Goal: Task Accomplishment & Management: Manage account settings

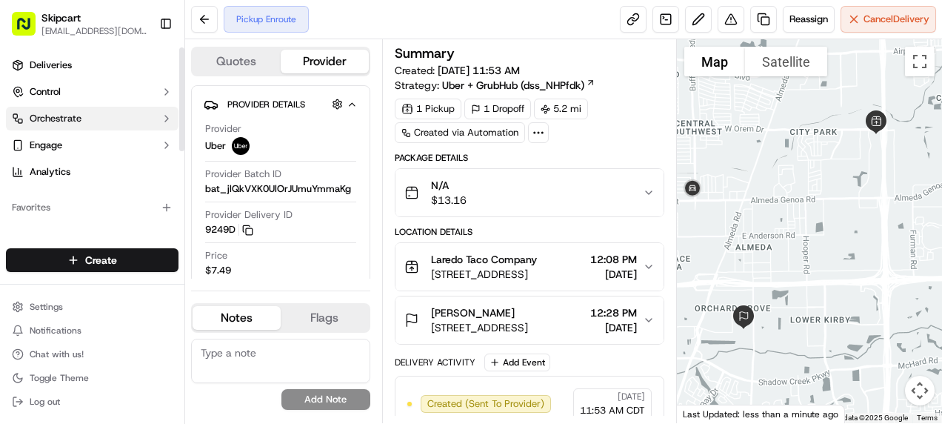
click at [52, 121] on span "Orchestrate" at bounding box center [56, 118] width 52 height 13
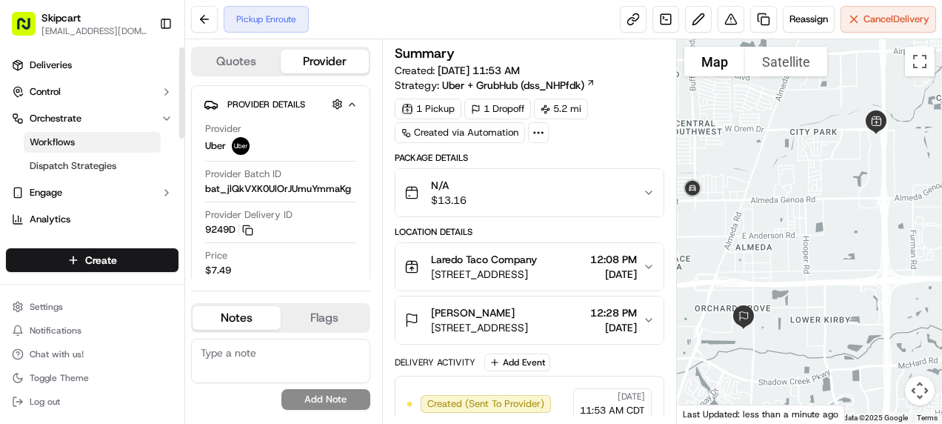
click at [50, 138] on span "Workflows" at bounding box center [52, 141] width 45 height 13
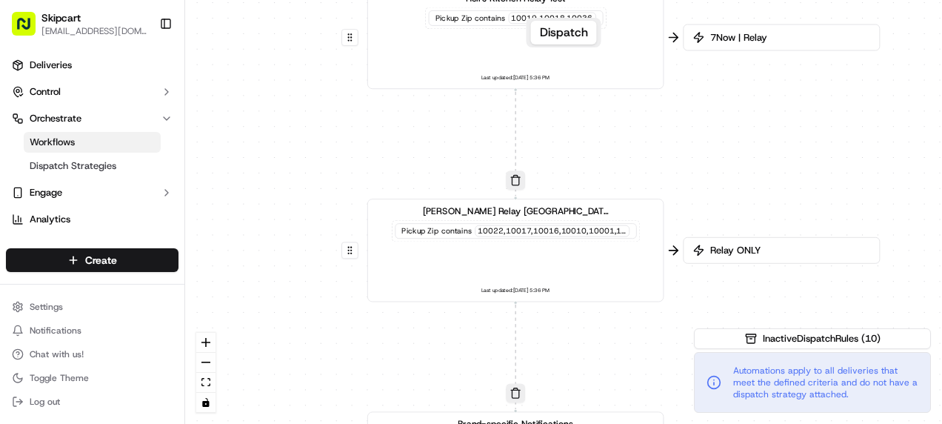
drag, startPoint x: 358, startPoint y: 59, endPoint x: 313, endPoint y: 193, distance: 140.5
click at [313, 193] on div "0 0 0 0 0 0 Order / Delivery Received Hell's Kitchen Relay Test Pickup Zip cont…" at bounding box center [563, 212] width 757 height 424
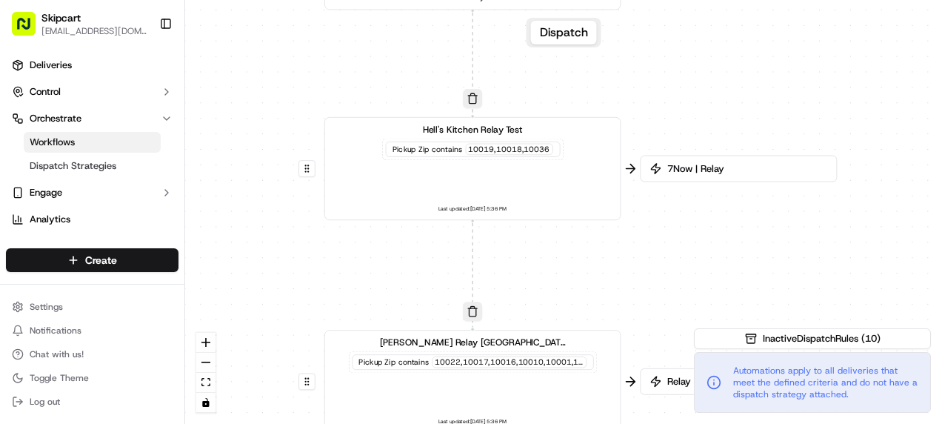
drag, startPoint x: 664, startPoint y: 122, endPoint x: 622, endPoint y: 247, distance: 132.1
click at [622, 248] on div "0 0 0 0 0 0 Order / Delivery Received Hell's Kitchen Relay Test Pickup Zip cont…" at bounding box center [563, 212] width 757 height 424
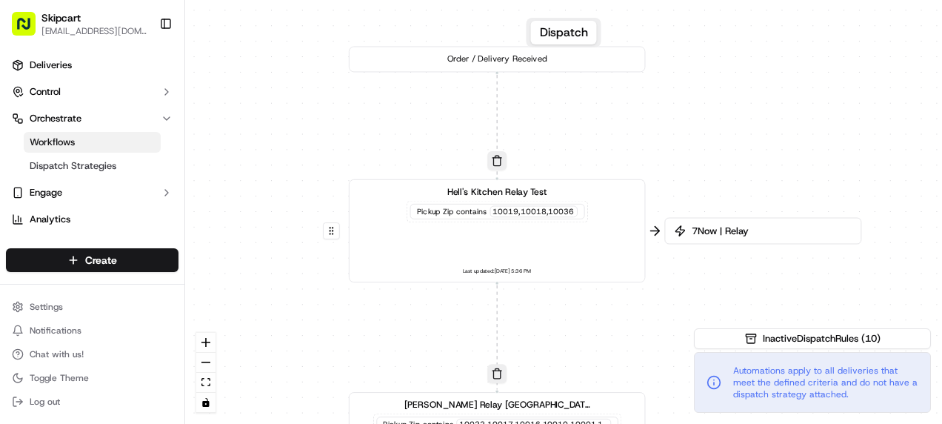
drag, startPoint x: 642, startPoint y: 44, endPoint x: 705, endPoint y: 224, distance: 191.3
click at [711, 232] on div "0 0 0 0 0 0 Order / Delivery Received Hell's Kitchen Relay Test Pickup Zip cont…" at bounding box center [563, 212] width 757 height 424
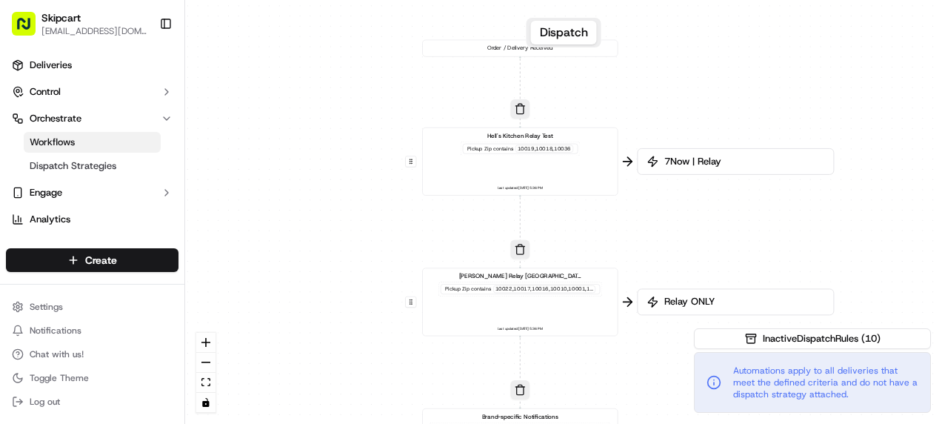
drag, startPoint x: 413, startPoint y: 108, endPoint x: 374, endPoint y: -4, distance: 119.2
click at [374, 0] on html "Skipcart [EMAIL_ADDRESS][DOMAIN_NAME] Toggle Sidebar Deliveries Control Orchest…" at bounding box center [471, 212] width 942 height 424
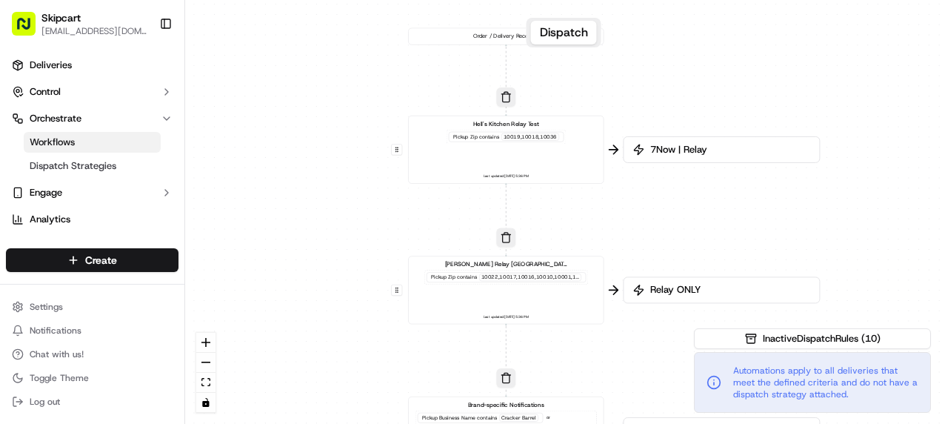
drag, startPoint x: 358, startPoint y: 158, endPoint x: 344, endPoint y: 147, distance: 18.4
click at [344, 147] on div "0 0 0 0 0 0 Order / Delivery Received Hell's Kitchen Relay Test Pickup Zip cont…" at bounding box center [563, 212] width 757 height 424
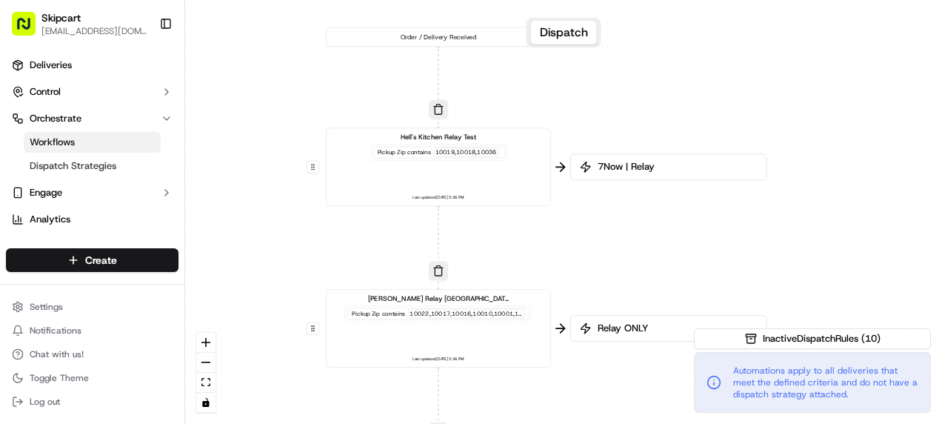
drag, startPoint x: 373, startPoint y: 99, endPoint x: 281, endPoint y: 116, distance: 93.2
click at [281, 116] on div "0 0 0 0 0 0 Order / Delivery Received Hell's Kitchen Relay Test Pickup Zip cont…" at bounding box center [563, 212] width 757 height 424
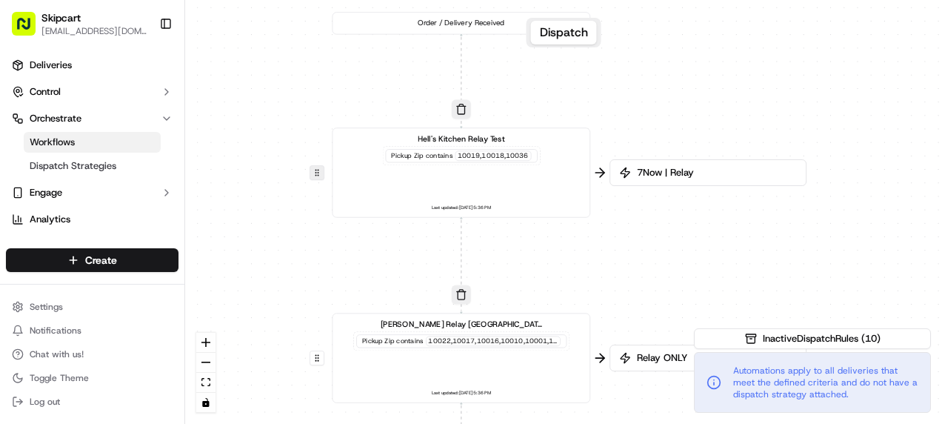
click at [315, 176] on button at bounding box center [316, 172] width 15 height 15
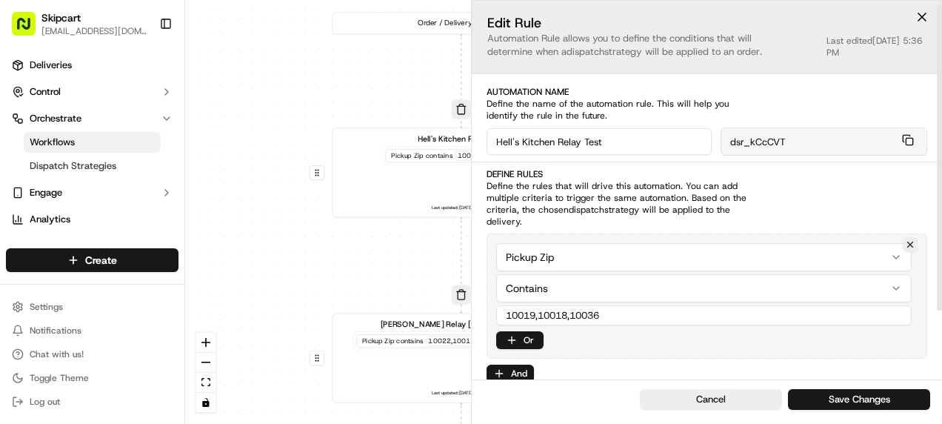
scroll to position [74, 0]
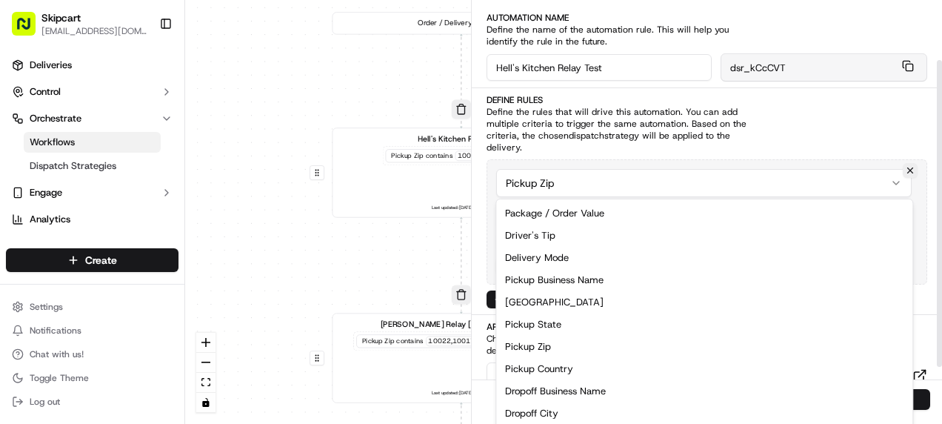
click at [892, 178] on html "Skipcart [EMAIL_ADDRESS][DOMAIN_NAME] Toggle Sidebar Deliveries Control Orchest…" at bounding box center [471, 212] width 942 height 424
click at [789, 123] on html "Skipcart [EMAIL_ADDRESS][DOMAIN_NAME] Toggle Sidebar Deliveries Control Orchest…" at bounding box center [471, 212] width 942 height 424
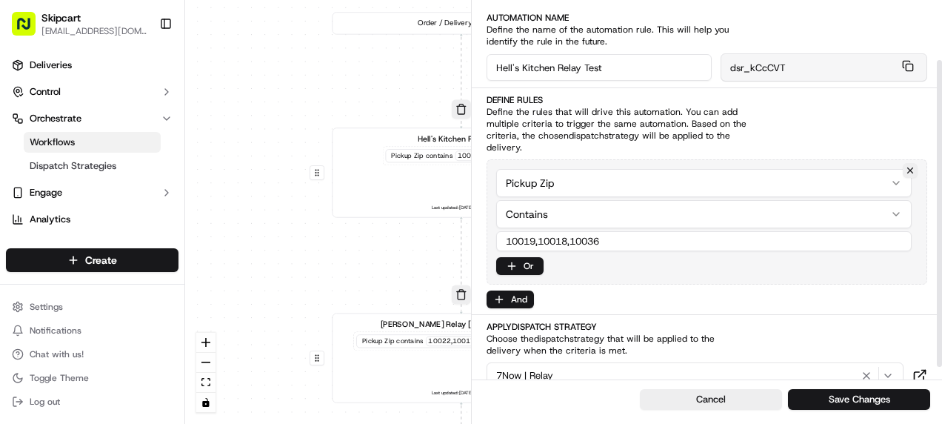
click at [689, 215] on html "Skipcart [EMAIL_ADDRESS][DOMAIN_NAME] Toggle Sidebar Deliveries Control Orchest…" at bounding box center [471, 212] width 942 height 424
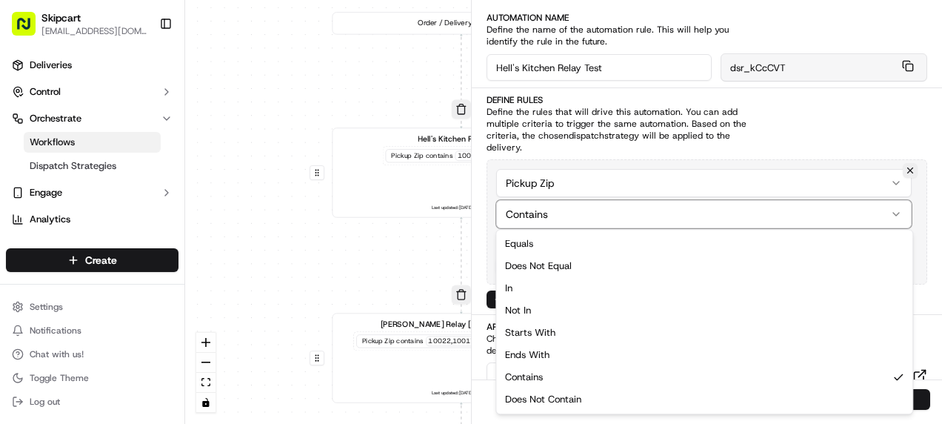
click at [688, 215] on html "Skipcart [EMAIL_ADDRESS][DOMAIN_NAME] Toggle Sidebar Deliveries Control Orchest…" at bounding box center [471, 212] width 942 height 424
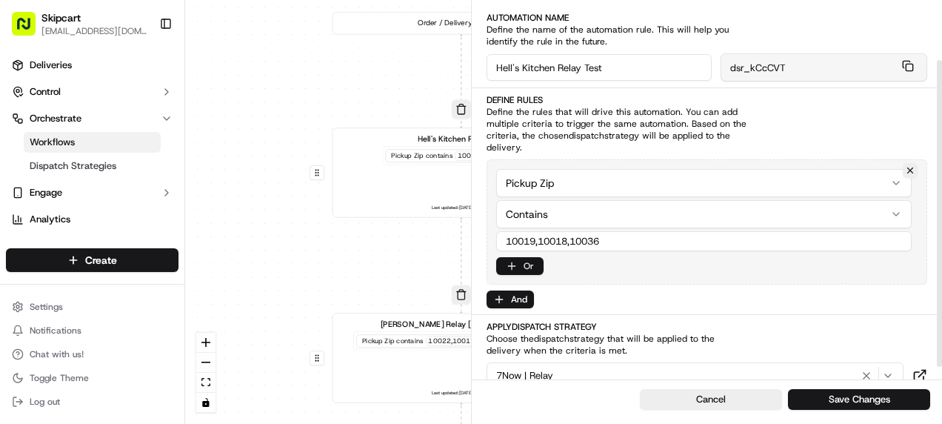
click at [512, 262] on button "Or" at bounding box center [519, 266] width 47 height 18
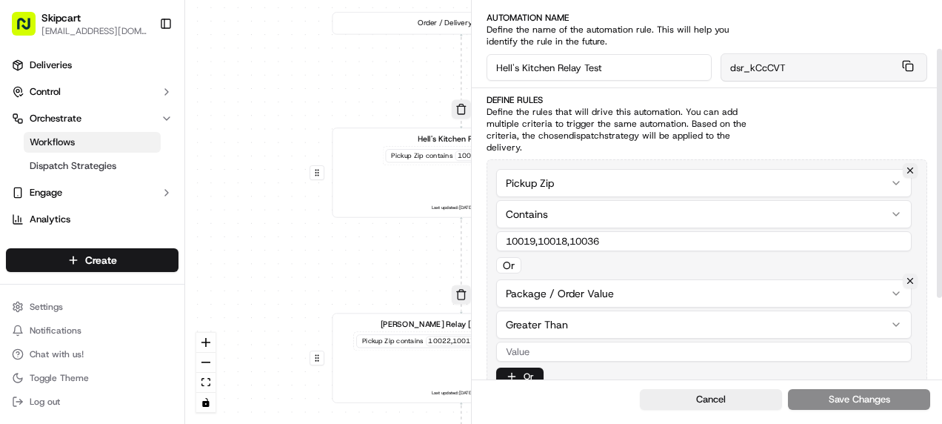
click at [911, 277] on button at bounding box center [910, 280] width 15 height 15
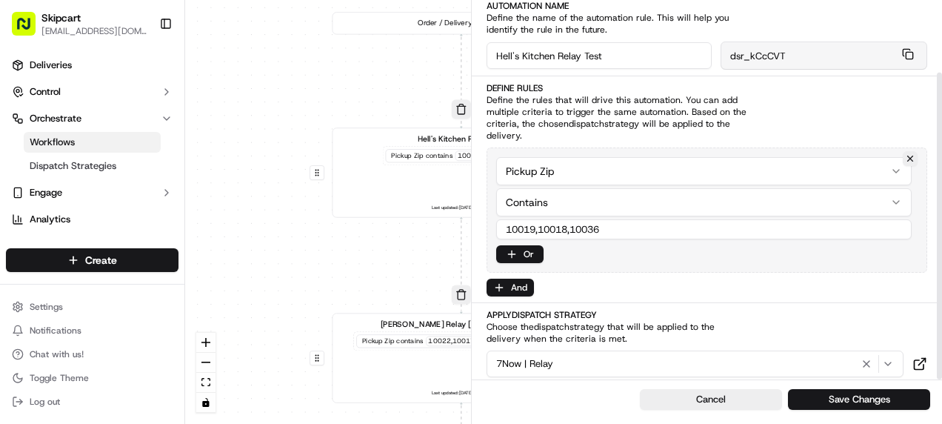
scroll to position [90, 0]
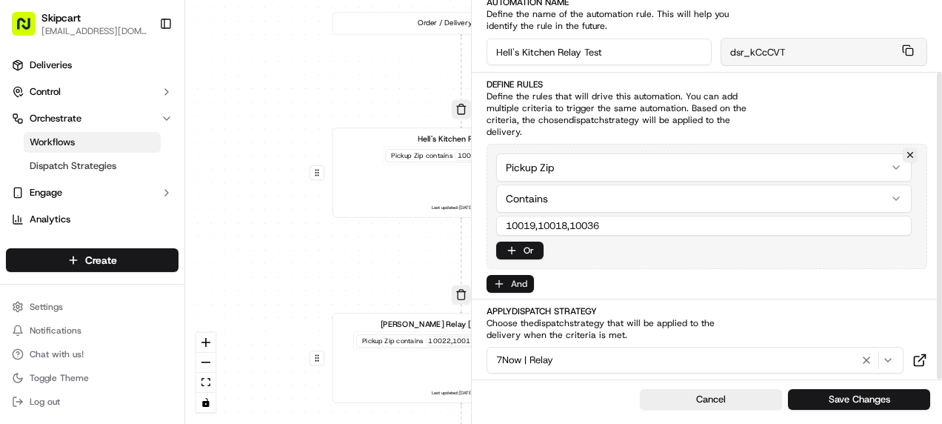
click at [500, 287] on button "And" at bounding box center [509, 284] width 47 height 18
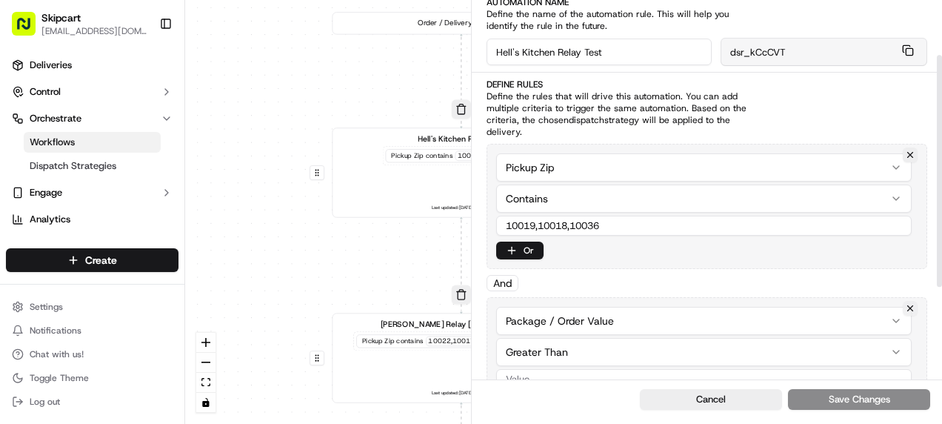
click at [909, 301] on button at bounding box center [910, 308] width 15 height 15
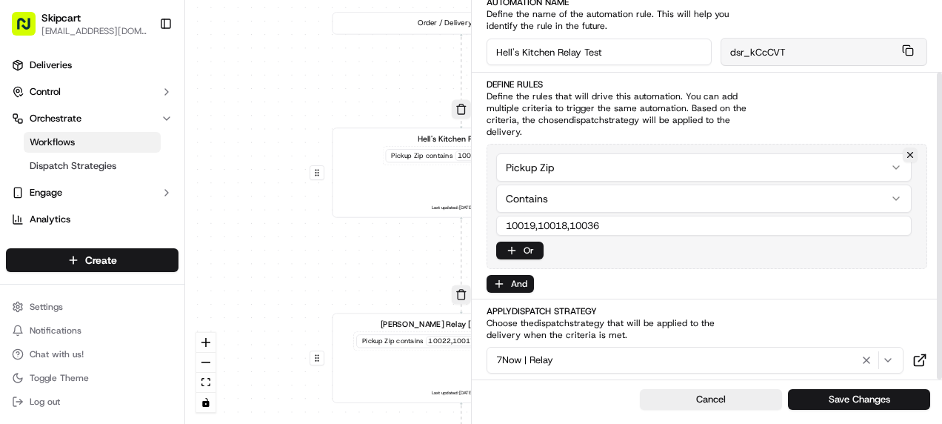
click at [561, 356] on div "7Now | Relay" at bounding box center [694, 360] width 409 height 18
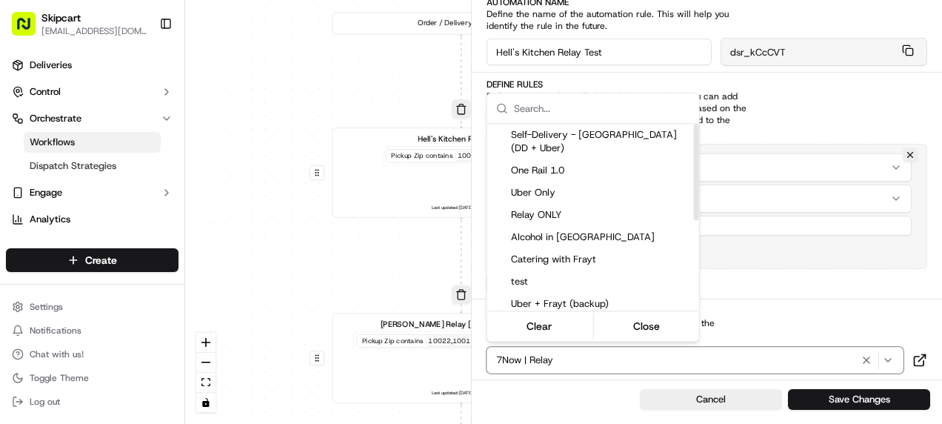
click at [734, 278] on html "Skipcart [EMAIL_ADDRESS][DOMAIN_NAME] Toggle Sidebar Deliveries Control Orchest…" at bounding box center [471, 212] width 942 height 424
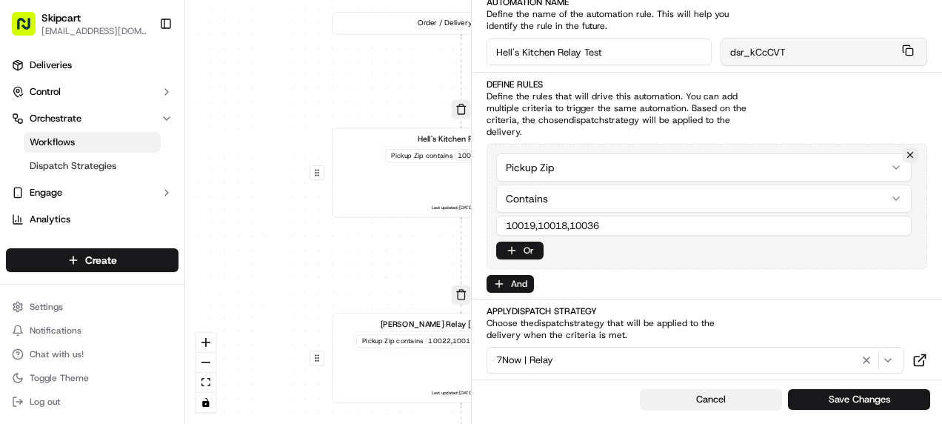
click at [698, 403] on button "Cancel" at bounding box center [711, 399] width 142 height 21
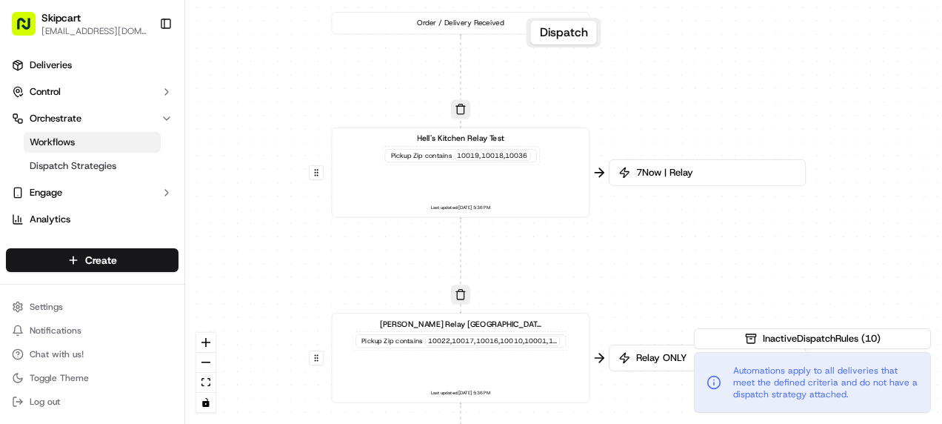
click at [542, 32] on button "Dispatch" at bounding box center [564, 33] width 66 height 24
click at [468, 32] on div "Order / Delivery Received" at bounding box center [461, 23] width 258 height 22
click at [470, 25] on div "Order / Delivery Received" at bounding box center [461, 23] width 258 height 22
click at [317, 174] on button at bounding box center [316, 172] width 15 height 15
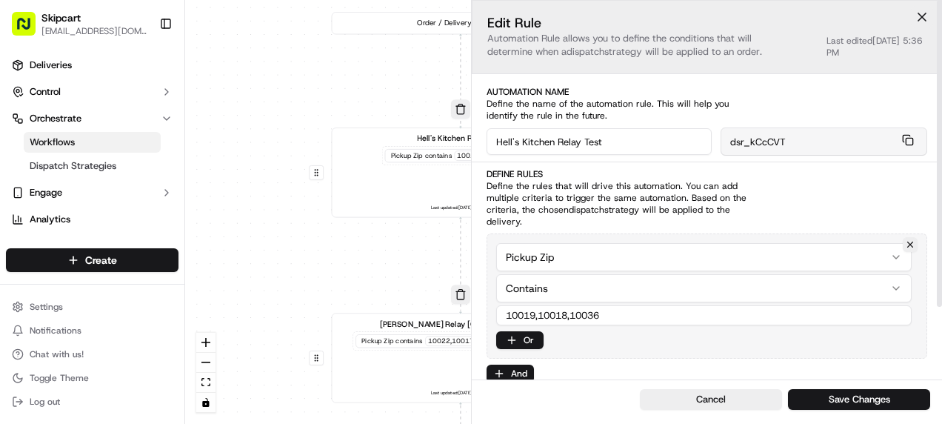
click at [917, 19] on button at bounding box center [922, 17] width 22 height 22
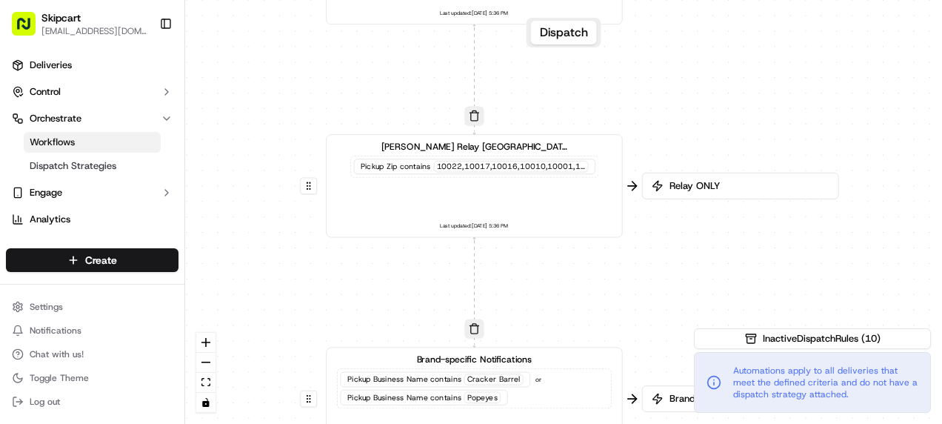
drag, startPoint x: 572, startPoint y: 262, endPoint x: 597, endPoint y: 76, distance: 187.5
click at [597, 76] on div "0 0 0 0 0 0 Order / Delivery Received Hell's Kitchen Relay Test Pickup Zip cont…" at bounding box center [563, 212] width 757 height 424
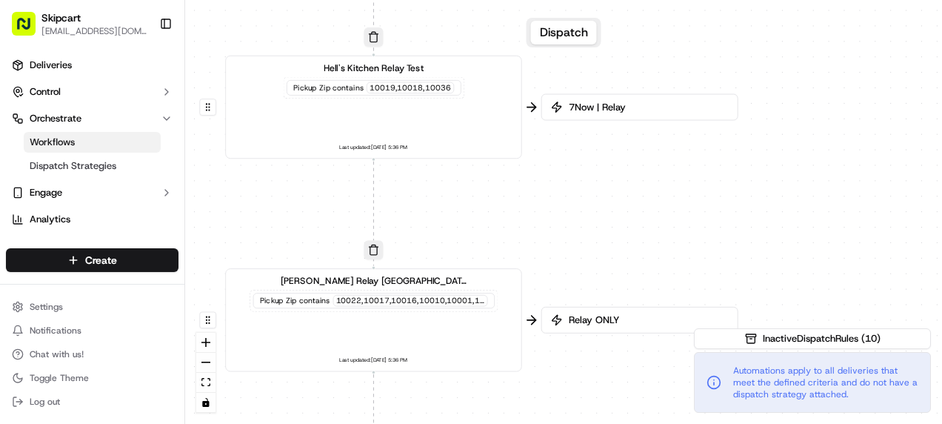
drag, startPoint x: 366, startPoint y: 271, endPoint x: 265, endPoint y: 405, distance: 167.6
click at [265, 405] on div "0 0 0 0 0 0 Order / Delivery Received Hell's Kitchen Relay Test Pickup Zip cont…" at bounding box center [563, 212] width 757 height 424
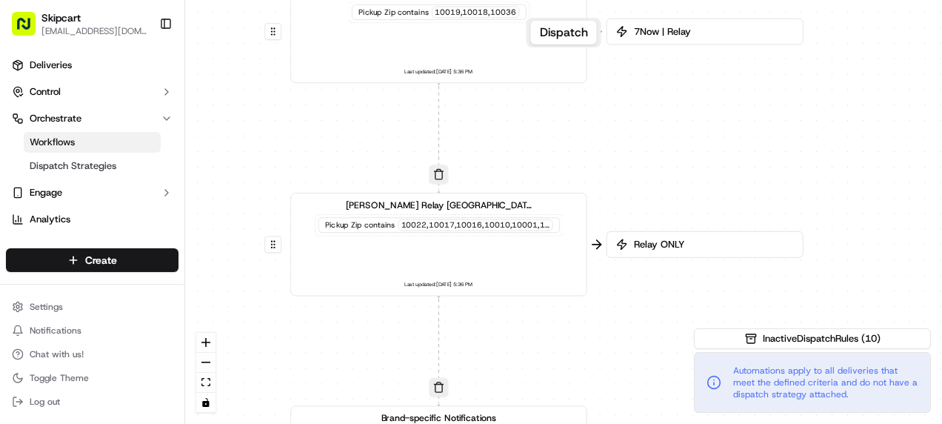
drag, startPoint x: 277, startPoint y: 227, endPoint x: 342, endPoint y: 151, distance: 99.7
click at [342, 151] on div "0 0 0 0 0 0 Order / Delivery Received Hell's Kitchen Relay Test Pickup Zip cont…" at bounding box center [563, 212] width 757 height 424
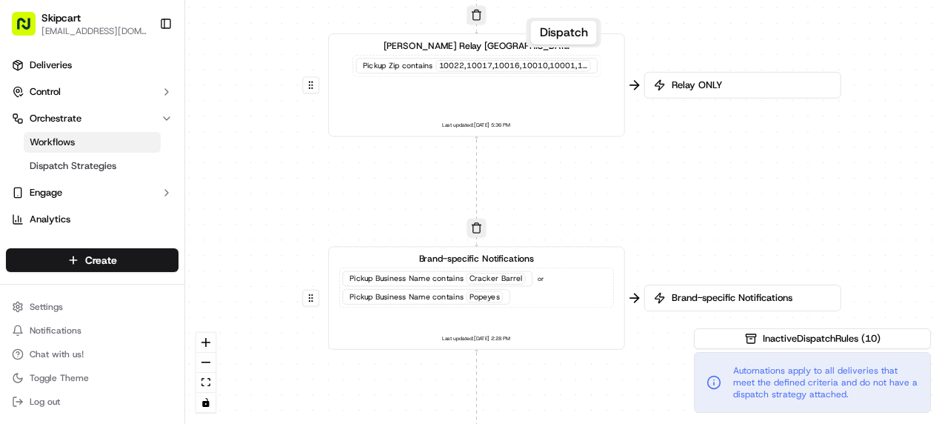
drag, startPoint x: 375, startPoint y: 347, endPoint x: 411, endPoint y: 163, distance: 187.9
click at [409, 163] on div "0 0 0 0 0 0 Order / Delivery Received Hell's Kitchen Relay Test Pickup Zip cont…" at bounding box center [563, 212] width 757 height 424
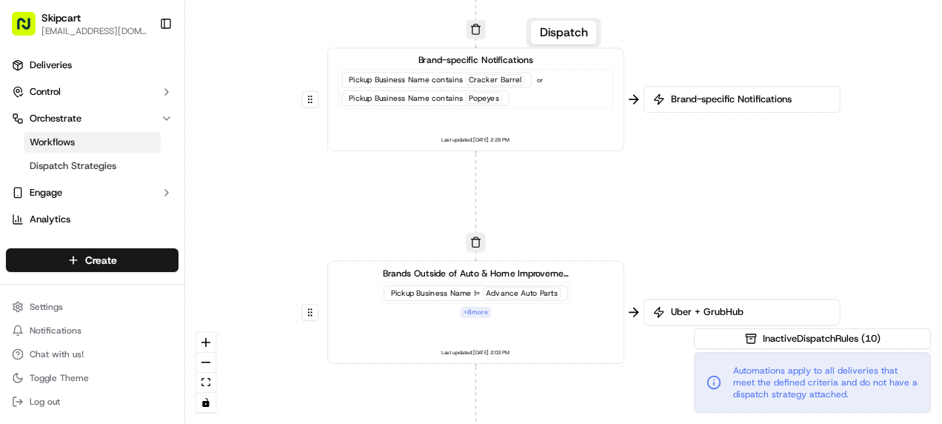
drag, startPoint x: 386, startPoint y: 382, endPoint x: 389, endPoint y: 209, distance: 173.3
click at [389, 209] on div "0 0 0 0 0 0 Order / Delivery Received Hell's Kitchen Relay Test Pickup Zip cont…" at bounding box center [563, 212] width 757 height 424
click at [467, 311] on div "+ 8 more" at bounding box center [476, 313] width 31 height 12
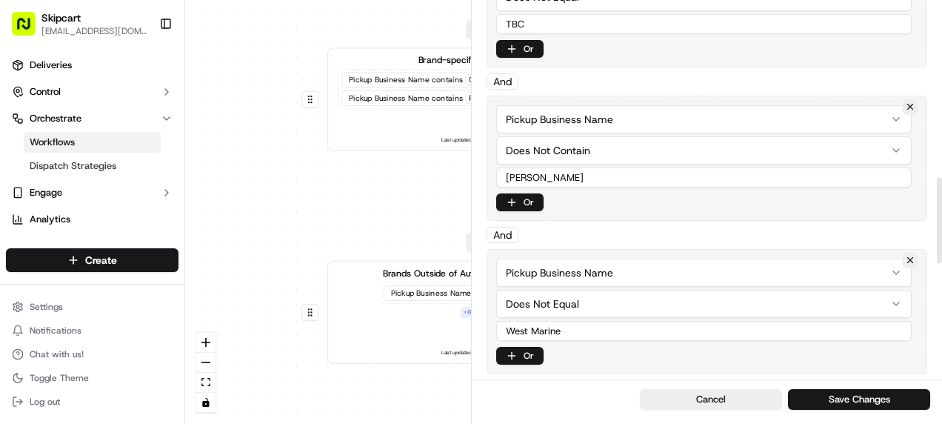
scroll to position [888, 0]
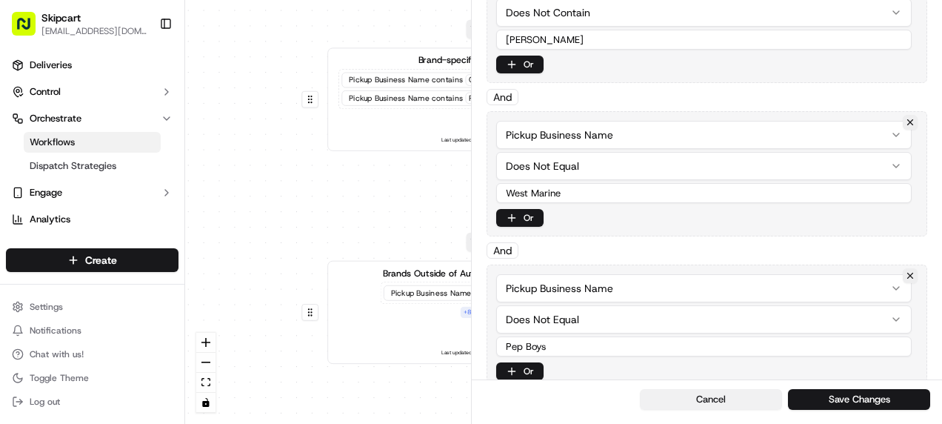
click at [700, 405] on button "Cancel" at bounding box center [711, 399] width 142 height 21
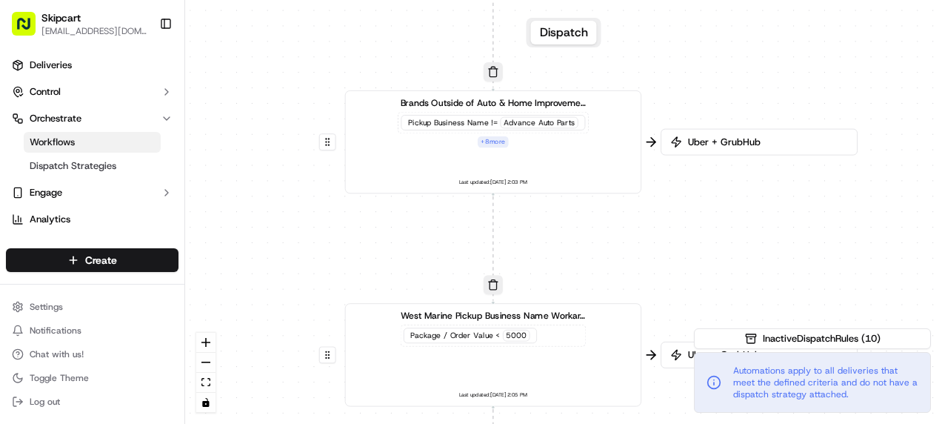
drag, startPoint x: 270, startPoint y: 267, endPoint x: 287, endPoint y: 81, distance: 185.9
click at [290, 78] on div "0 0 0 0 0 0 Order / Delivery Received Hell's Kitchen Relay Test Pickup Zip cont…" at bounding box center [563, 212] width 757 height 424
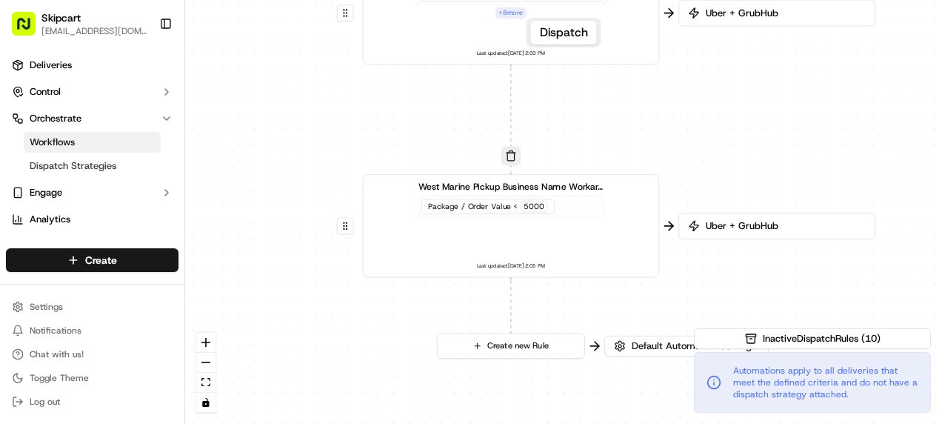
drag, startPoint x: 314, startPoint y: 258, endPoint x: 331, endPoint y: 132, distance: 127.0
click at [331, 132] on div "0 0 0 0 0 0 Order / Delivery Received Hell's Kitchen Relay Test Pickup Zip cont…" at bounding box center [563, 212] width 757 height 424
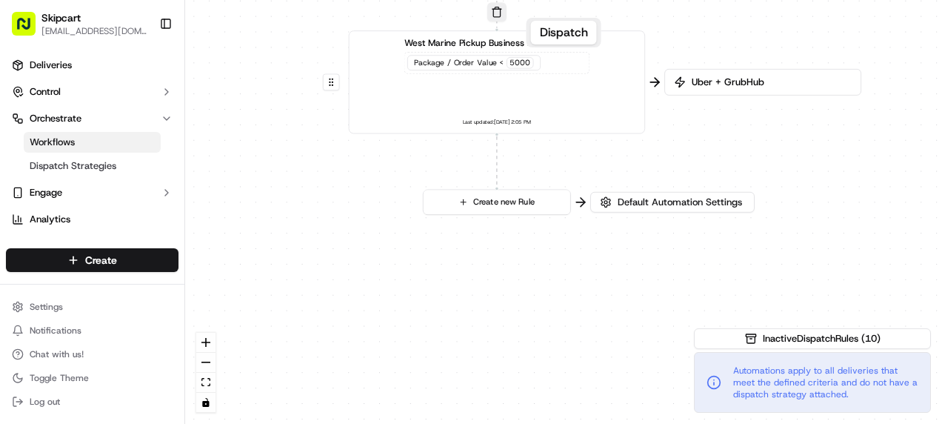
drag, startPoint x: 295, startPoint y: 247, endPoint x: 280, endPoint y: 114, distance: 134.1
click at [280, 114] on div "0 0 0 0 0 0 Order / Delivery Received Hell's Kitchen Relay Test Pickup Zip cont…" at bounding box center [563, 212] width 757 height 424
click at [461, 206] on button "Create new Rule" at bounding box center [497, 202] width 147 height 24
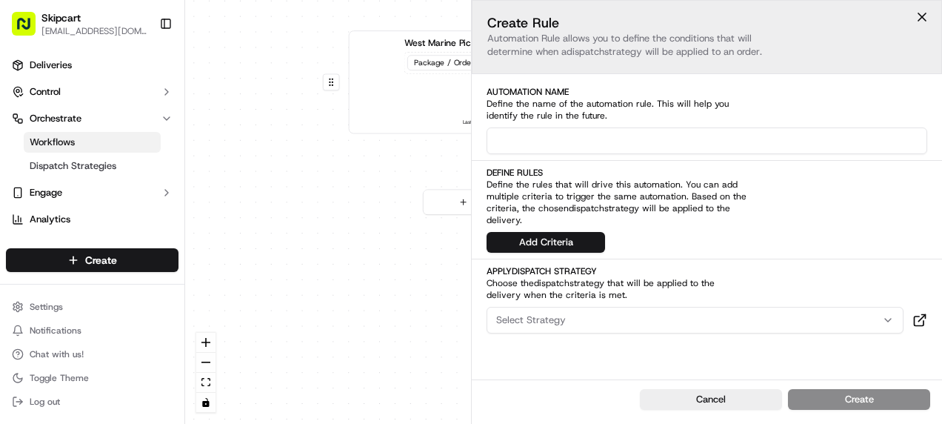
click at [549, 153] on input at bounding box center [706, 140] width 441 height 27
click at [392, 224] on div "0 0 0 0 0 0 Order / Delivery Received Hell's Kitchen Relay Test Pickup Zip cont…" at bounding box center [563, 212] width 757 height 424
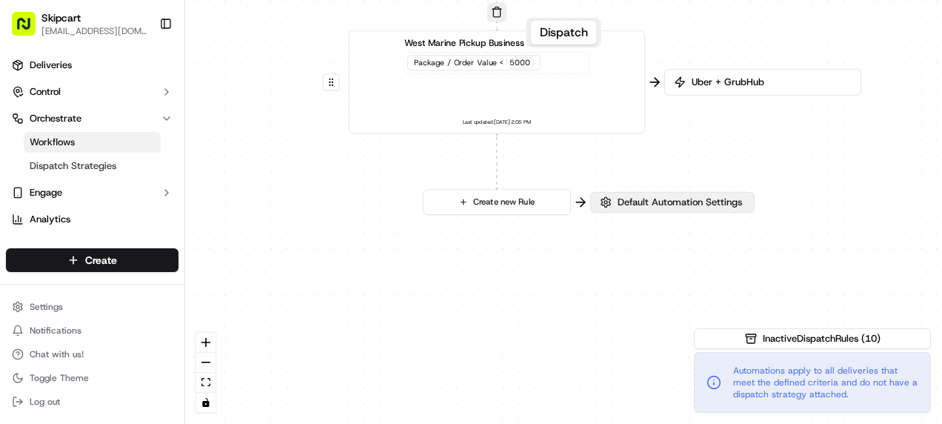
click at [616, 203] on span "Default Automation Settings" at bounding box center [680, 201] width 130 height 13
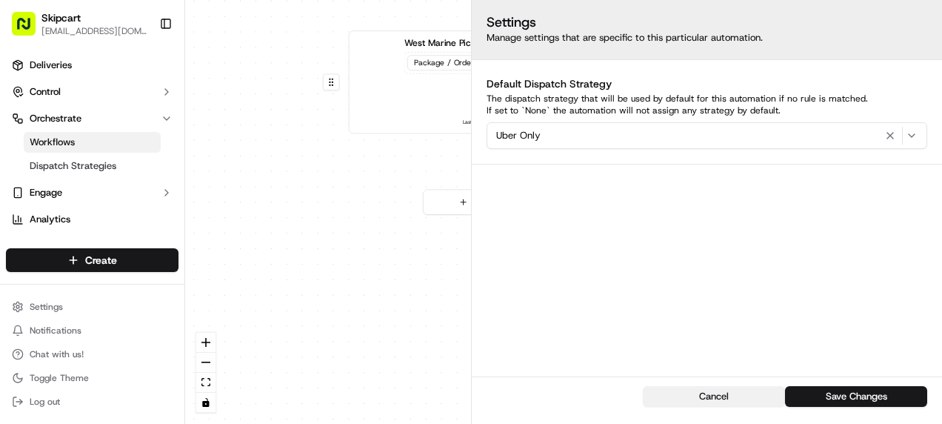
click at [716, 397] on button "Cancel" at bounding box center [714, 396] width 142 height 21
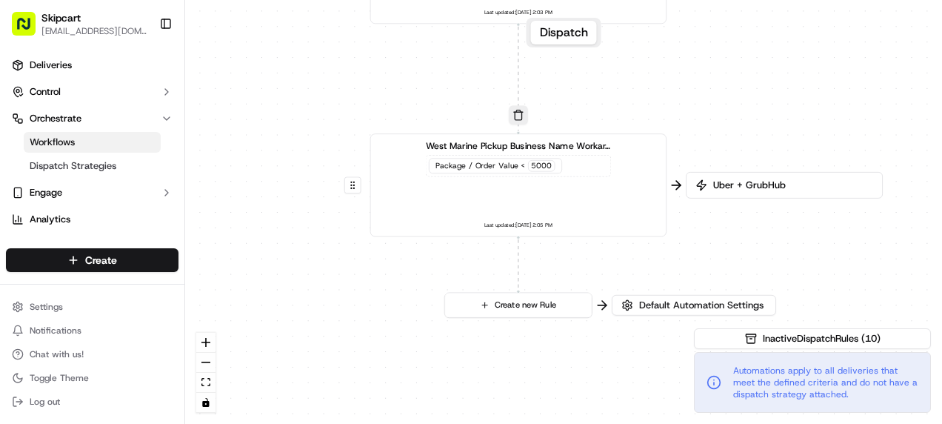
drag, startPoint x: 376, startPoint y: 252, endPoint x: 398, endPoint y: 355, distance: 105.1
click at [398, 355] on div "0 0 0 0 0 0 Order / Delivery Received Hell's Kitchen Relay Test Pickup Zip cont…" at bounding box center [563, 212] width 757 height 424
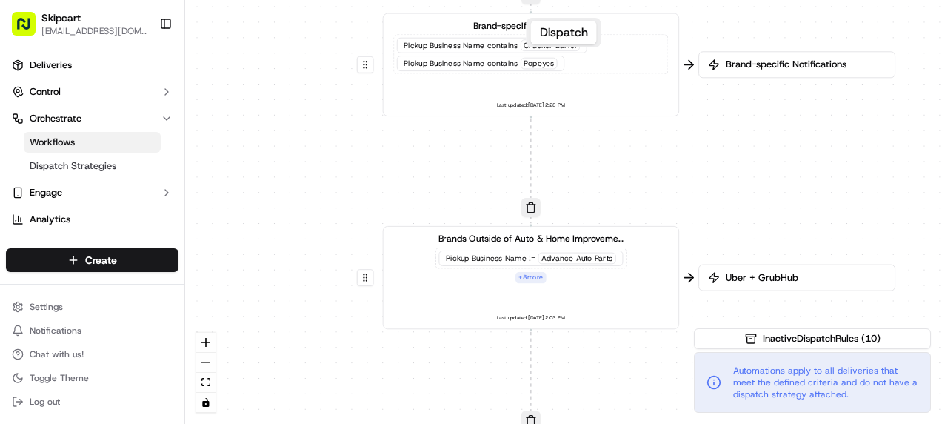
drag, startPoint x: 304, startPoint y: 67, endPoint x: 318, endPoint y: 368, distance: 301.7
click at [317, 369] on div "0 0 0 0 0 0 Order / Delivery Received Hell's Kitchen Relay Test Pickup Zip cont…" at bounding box center [563, 212] width 757 height 424
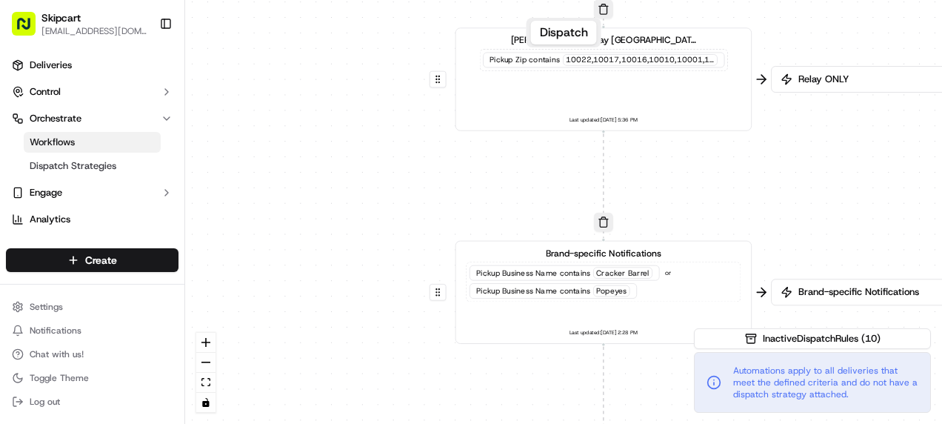
drag, startPoint x: 288, startPoint y: 180, endPoint x: 352, endPoint y: 380, distance: 209.8
click at [352, 380] on div "0 0 0 0 0 0 Order / Delivery Received Hell's Kitchen Relay Test Pickup Zip cont…" at bounding box center [563, 212] width 757 height 424
drag, startPoint x: 274, startPoint y: 113, endPoint x: 284, endPoint y: 363, distance: 250.4
click at [284, 363] on div "0 0 0 0 0 0 Order / Delivery Received Hell's Kitchen Relay Test Pickup Zip cont…" at bounding box center [563, 212] width 757 height 424
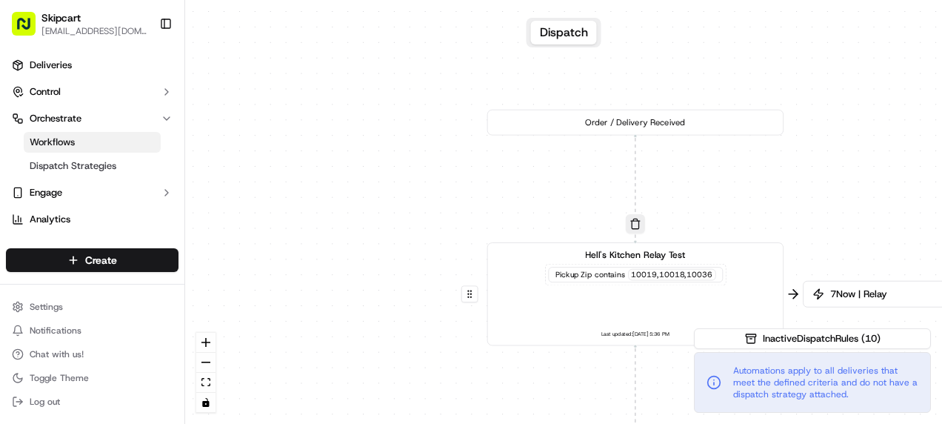
drag, startPoint x: 265, startPoint y: 148, endPoint x: 293, endPoint y: 400, distance: 253.3
click at [293, 400] on div "0 0 0 0 0 0 Order / Delivery Received Hell's Kitchen Relay Test Pickup Zip cont…" at bounding box center [563, 212] width 757 height 424
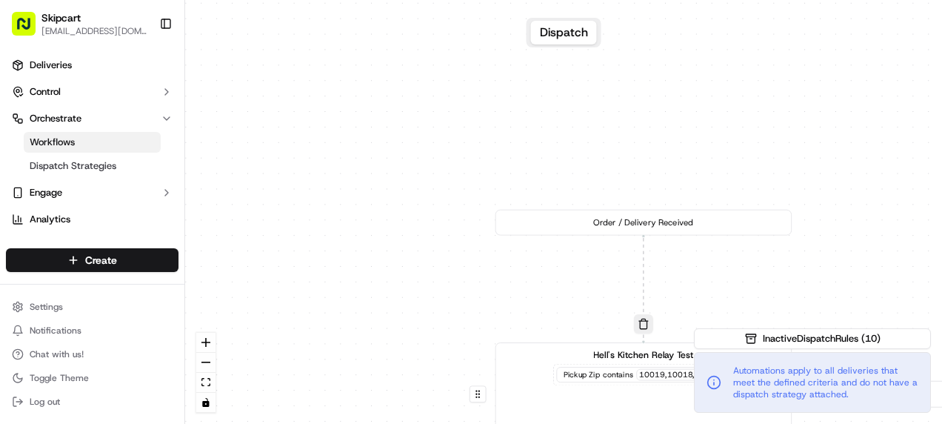
drag, startPoint x: 304, startPoint y: 151, endPoint x: 275, endPoint y: 455, distance: 305.6
click at [275, 423] on html "Skipcart [EMAIL_ADDRESS][DOMAIN_NAME] Toggle Sidebar Deliveries Control Orchest…" at bounding box center [471, 212] width 942 height 424
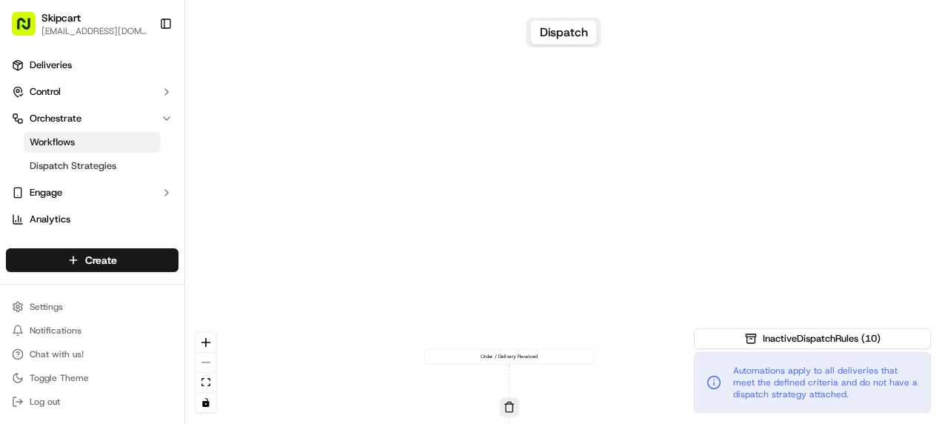
drag, startPoint x: 388, startPoint y: 228, endPoint x: 366, endPoint y: 112, distance: 118.3
click at [361, 121] on div "0 0 0 0 0 0 Order / Delivery Received Hell's Kitchen Relay Test Pickup Zip cont…" at bounding box center [563, 212] width 757 height 424
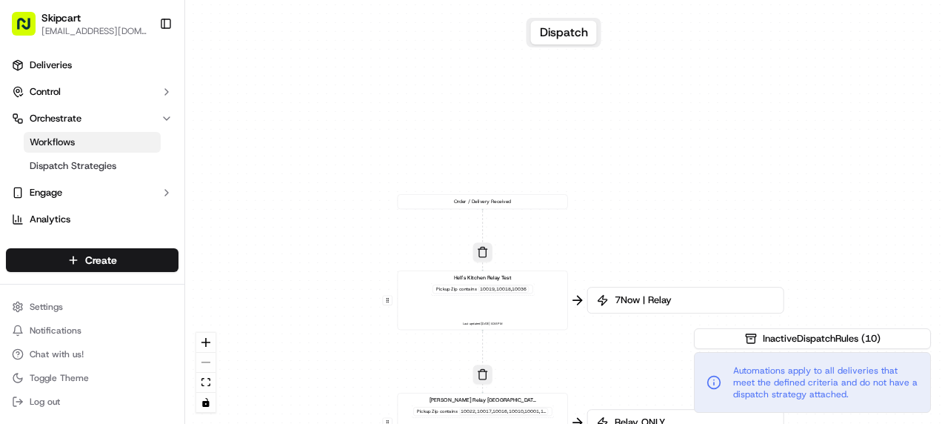
drag, startPoint x: 384, startPoint y: 275, endPoint x: 366, endPoint y: 130, distance: 146.9
click at [367, 143] on div "0 0 0 0 0 0 Order / Delivery Received Hell's Kitchen Relay Test Pickup Zip cont…" at bounding box center [563, 212] width 757 height 424
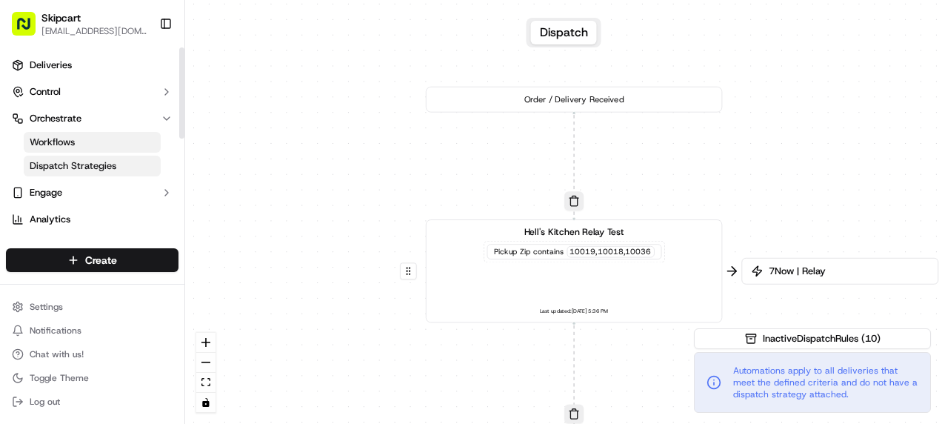
click at [65, 166] on span "Dispatch Strategies" at bounding box center [73, 165] width 87 height 13
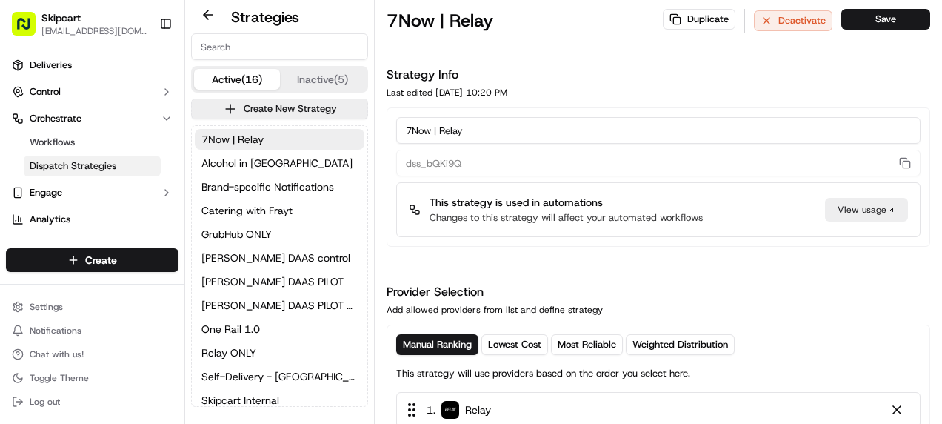
click at [336, 78] on button "Inactive (5)" at bounding box center [323, 79] width 86 height 21
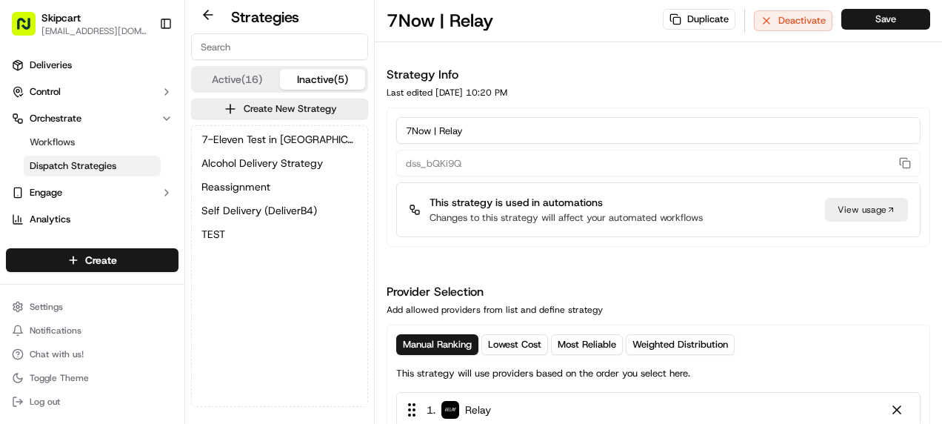
click at [230, 78] on button "Active (16)" at bounding box center [237, 79] width 86 height 21
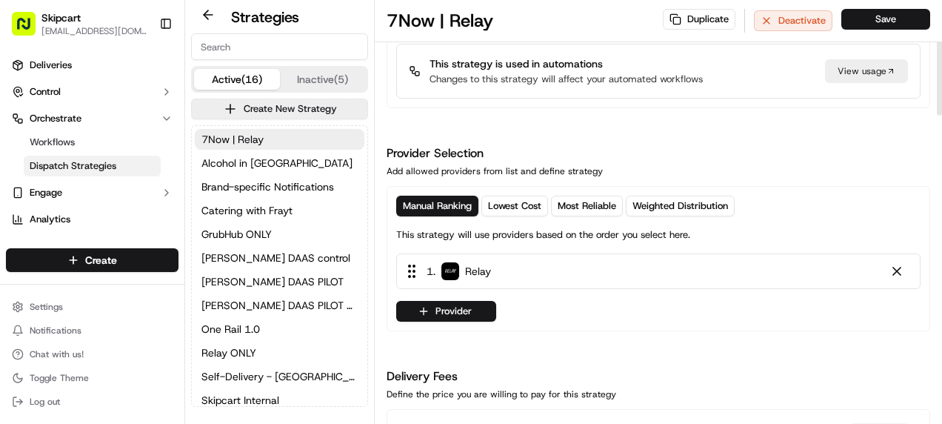
scroll to position [148, 0]
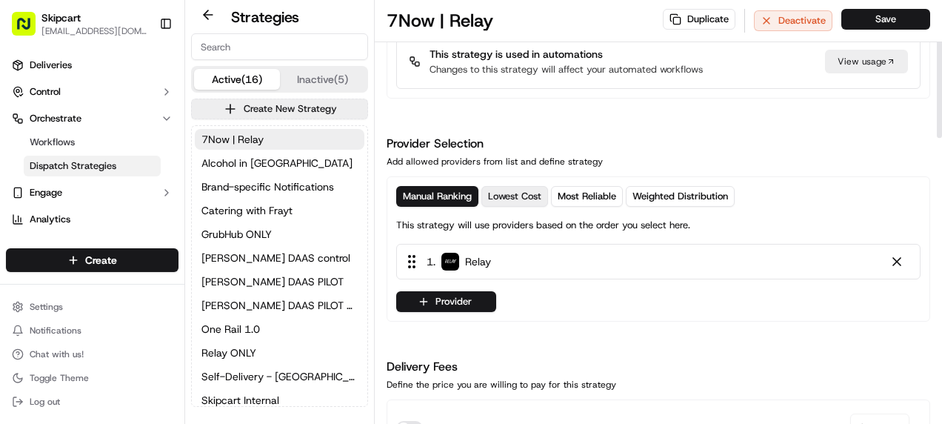
click at [532, 193] on span "Lowest Cost" at bounding box center [514, 196] width 53 height 13
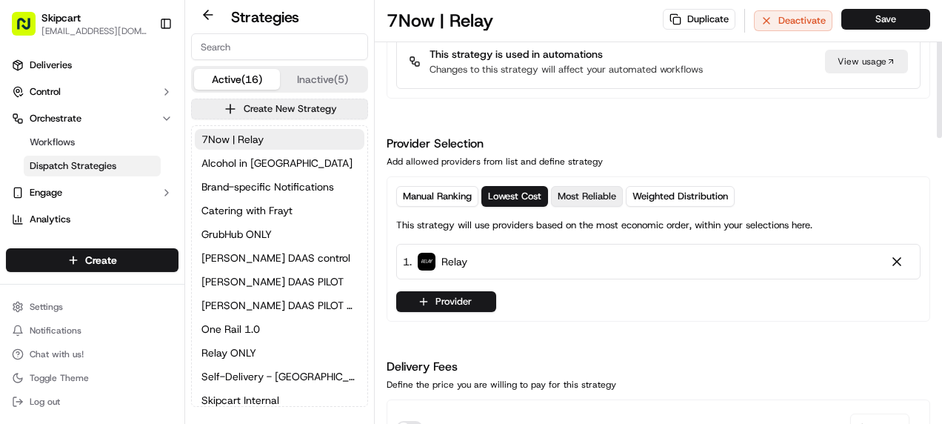
click at [587, 194] on span "Most Reliable" at bounding box center [587, 196] width 58 height 13
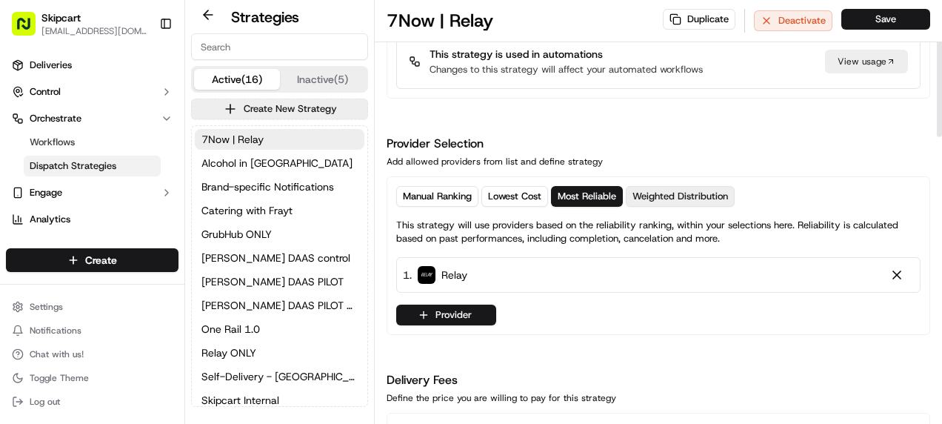
click at [670, 195] on span "Weighted Distribution" at bounding box center [680, 196] width 96 height 13
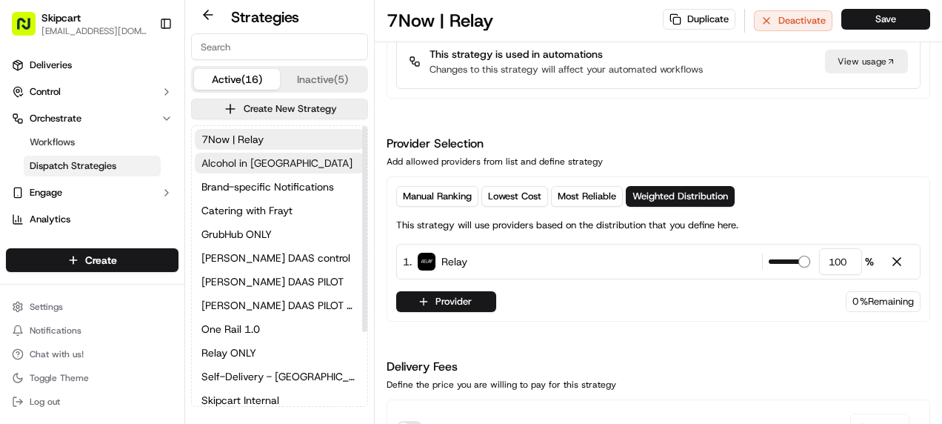
click at [227, 164] on span "Alcohol in [GEOGRAPHIC_DATA]" at bounding box center [276, 162] width 151 height 15
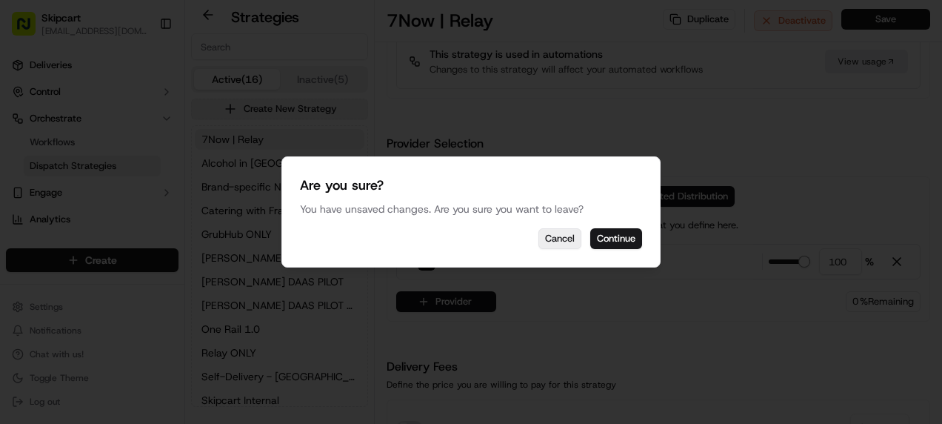
click at [554, 244] on button "Cancel" at bounding box center [559, 238] width 43 height 21
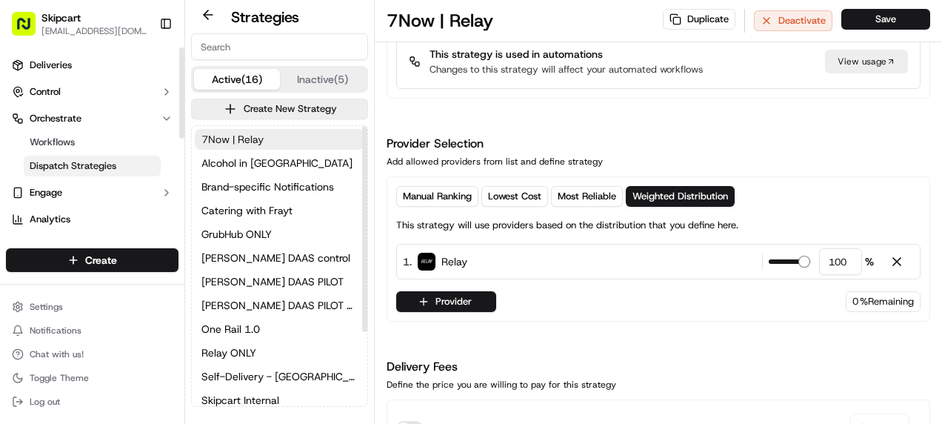
click at [247, 139] on span "7Now | Relay" at bounding box center [232, 139] width 62 height 15
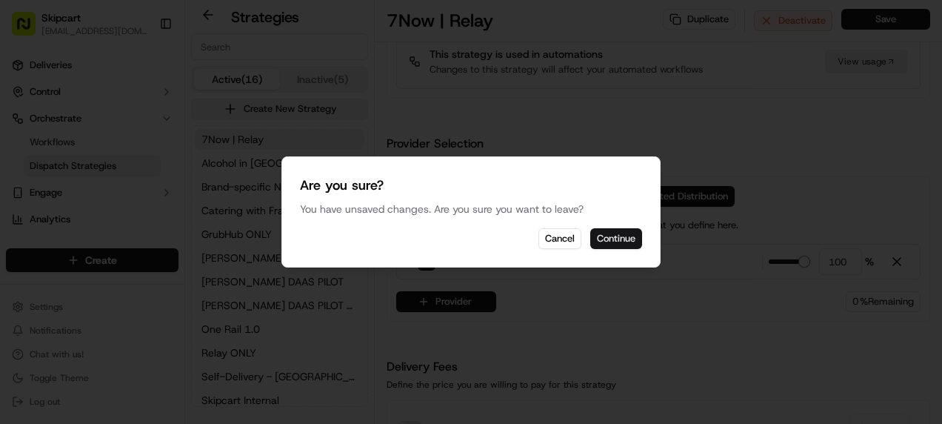
click at [624, 243] on button "Continue" at bounding box center [616, 238] width 52 height 21
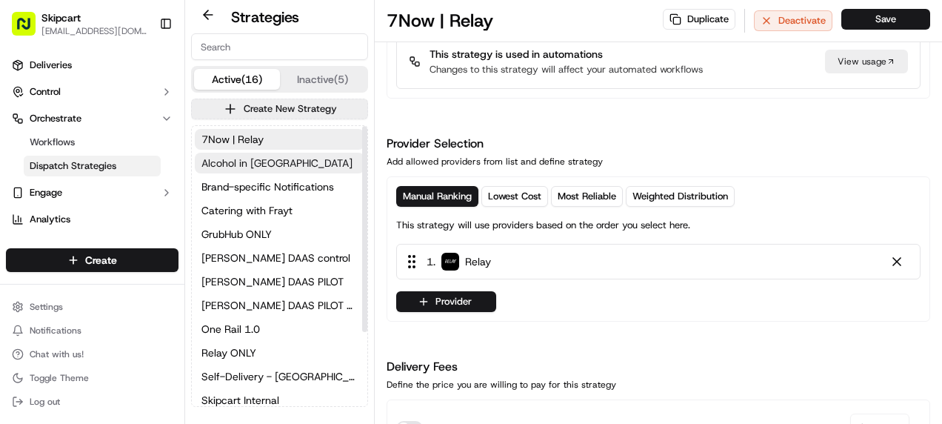
click at [224, 164] on span "Alcohol in [GEOGRAPHIC_DATA]" at bounding box center [276, 162] width 151 height 15
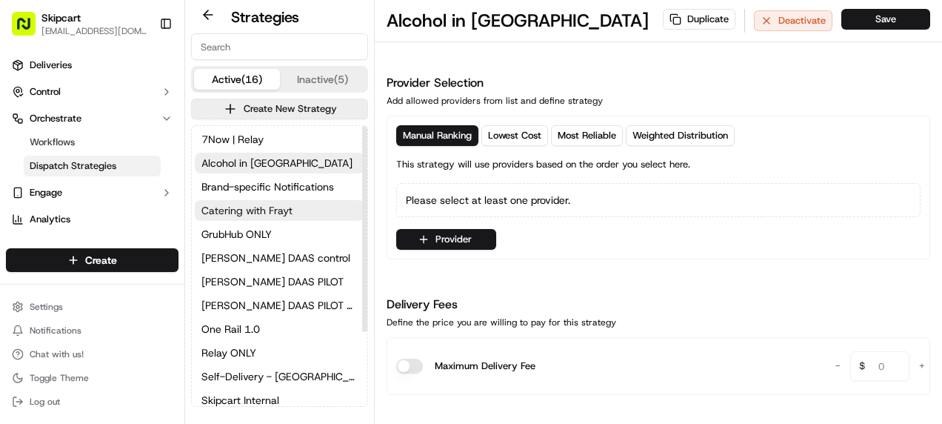
click at [255, 209] on span "Catering with Frayt" at bounding box center [246, 210] width 91 height 15
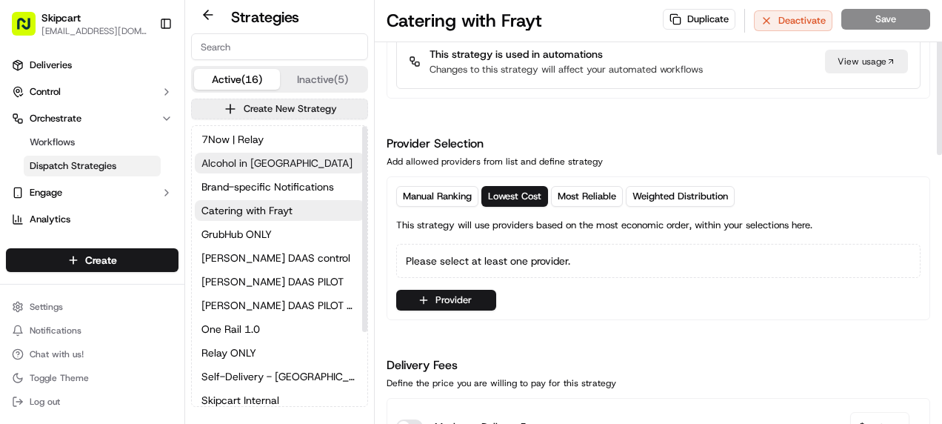
click at [210, 159] on span "Alcohol in [GEOGRAPHIC_DATA]" at bounding box center [276, 162] width 151 height 15
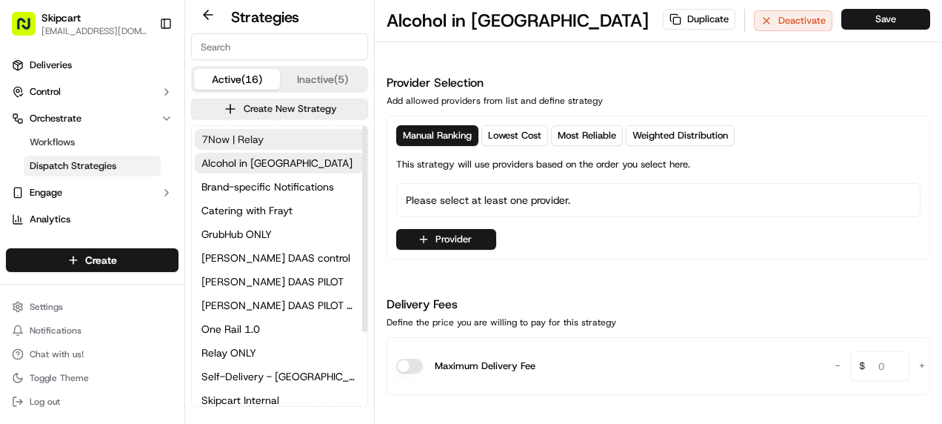
click at [246, 140] on span "7Now | Relay" at bounding box center [232, 139] width 62 height 15
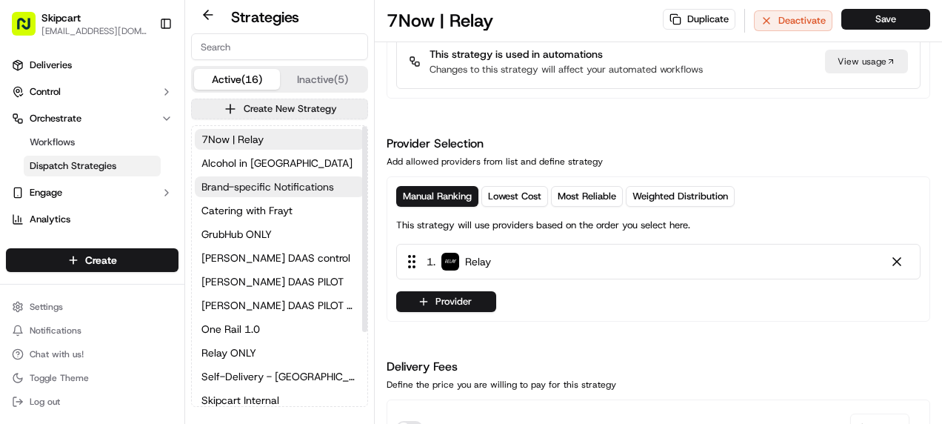
click at [279, 187] on span "Brand-specific Notifications" at bounding box center [267, 186] width 133 height 15
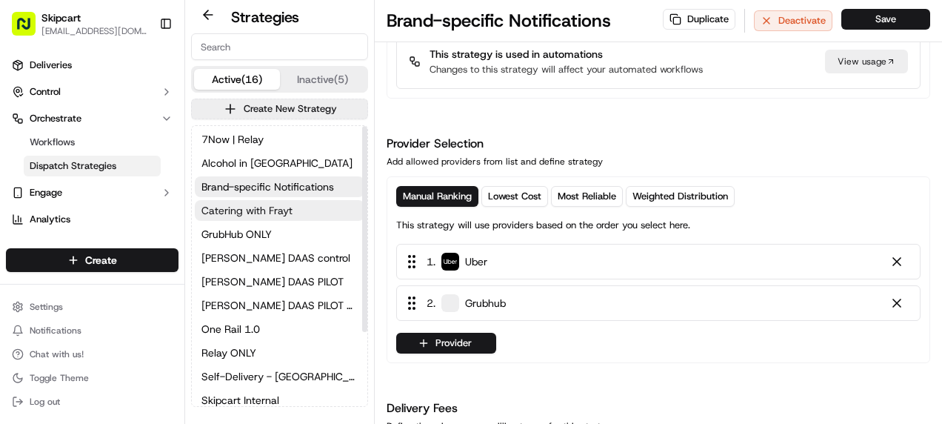
click at [275, 213] on span "Catering with Frayt" at bounding box center [246, 210] width 91 height 15
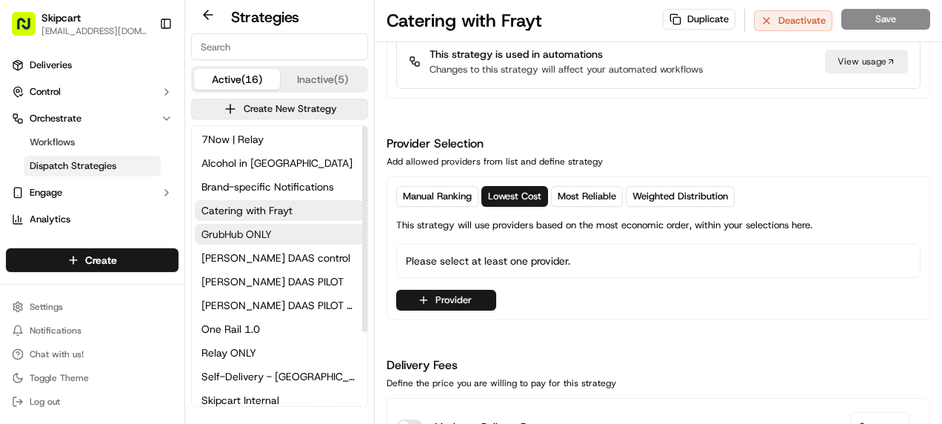
click at [266, 228] on span "GrubHub ONLY" at bounding box center [236, 234] width 70 height 15
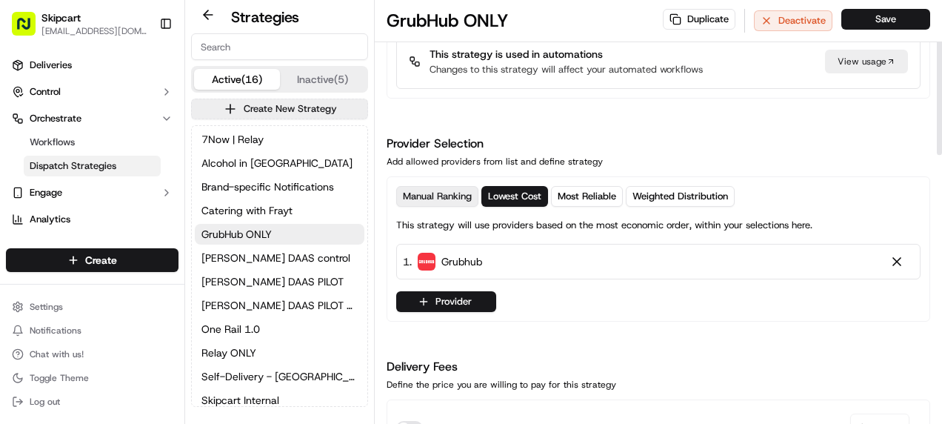
click at [445, 200] on span "Manual Ranking" at bounding box center [437, 196] width 69 height 13
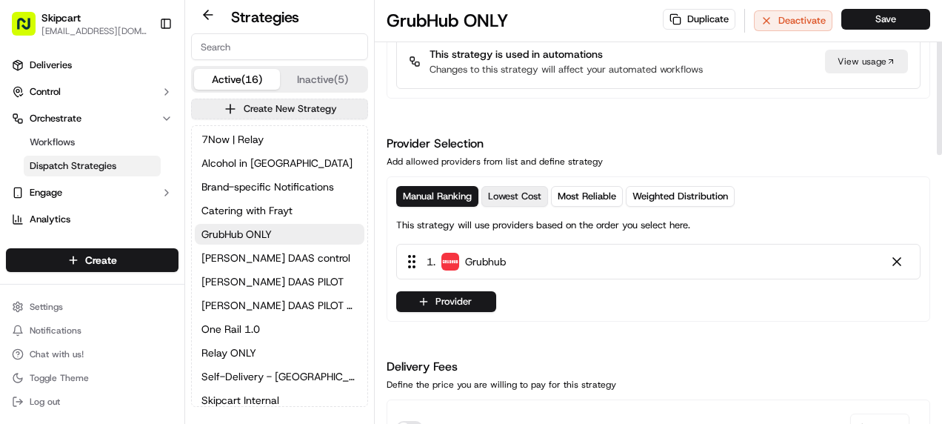
click at [509, 198] on span "Lowest Cost" at bounding box center [514, 196] width 53 height 13
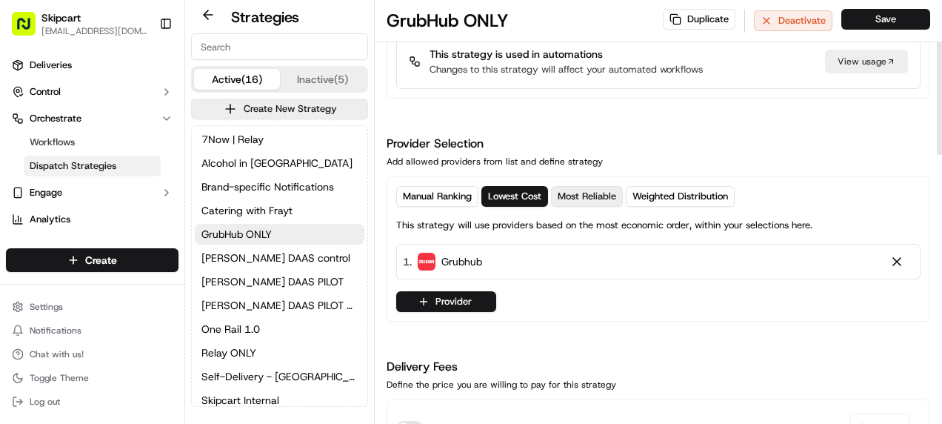
click at [592, 198] on span "Most Reliable" at bounding box center [587, 196] width 58 height 13
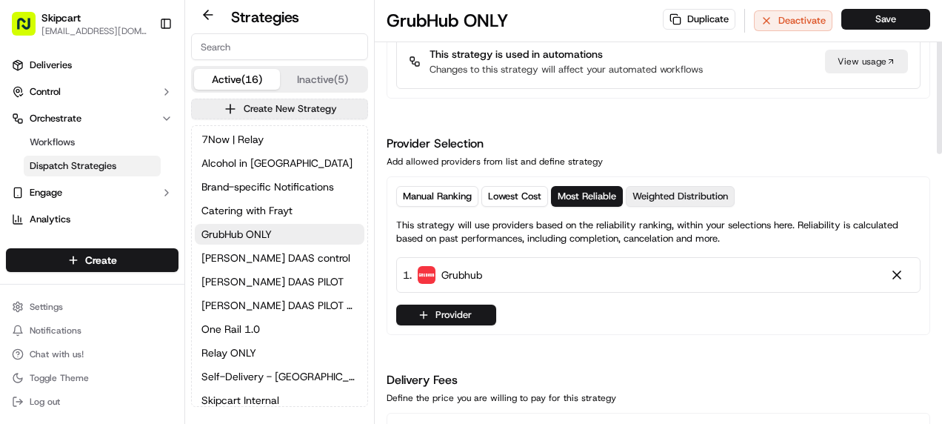
click at [689, 197] on span "Weighted Distribution" at bounding box center [680, 196] width 96 height 13
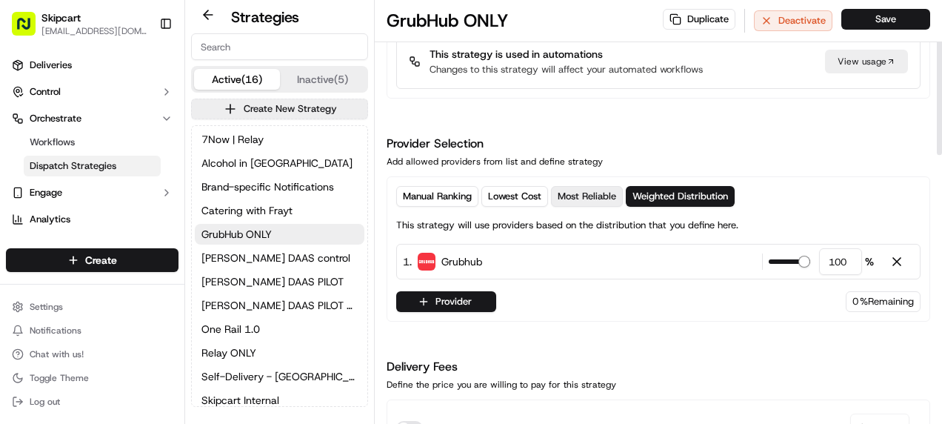
click at [576, 198] on span "Most Reliable" at bounding box center [587, 196] width 58 height 13
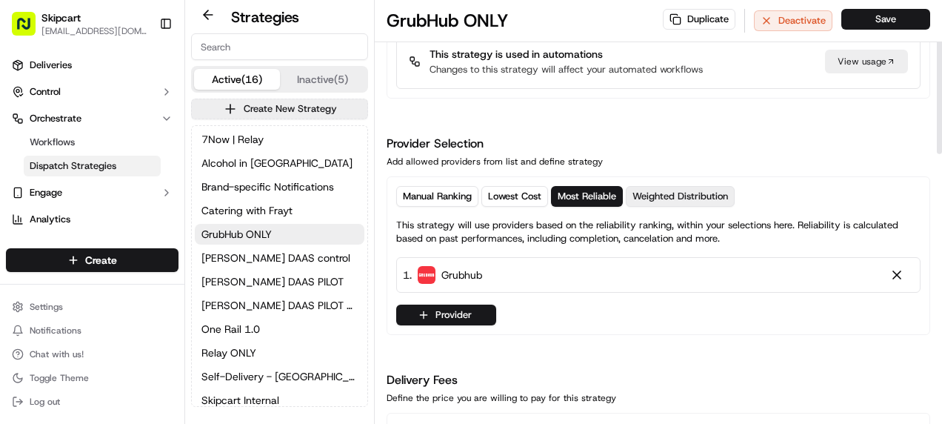
click at [669, 195] on span "Weighted Distribution" at bounding box center [680, 196] width 96 height 13
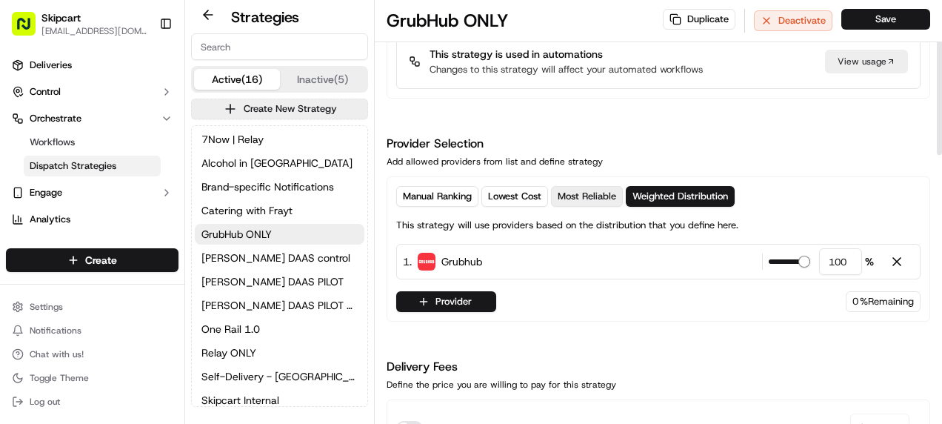
click at [575, 196] on span "Most Reliable" at bounding box center [587, 196] width 58 height 13
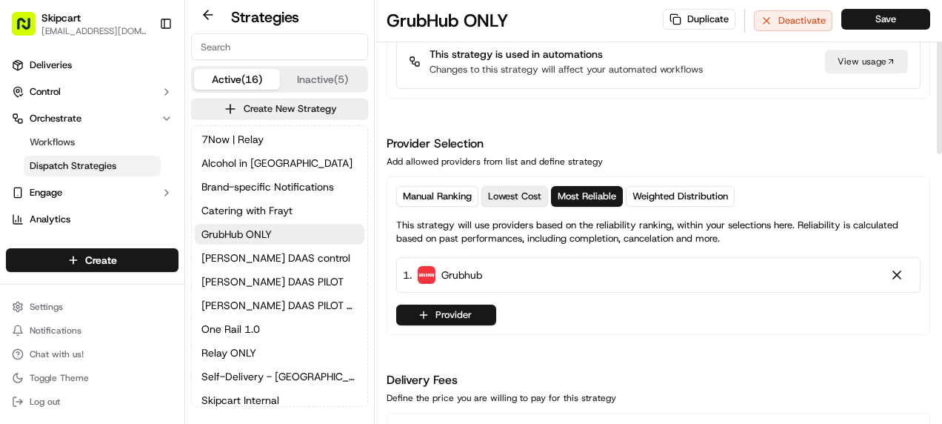
click at [529, 191] on span "Lowest Cost" at bounding box center [514, 196] width 53 height 13
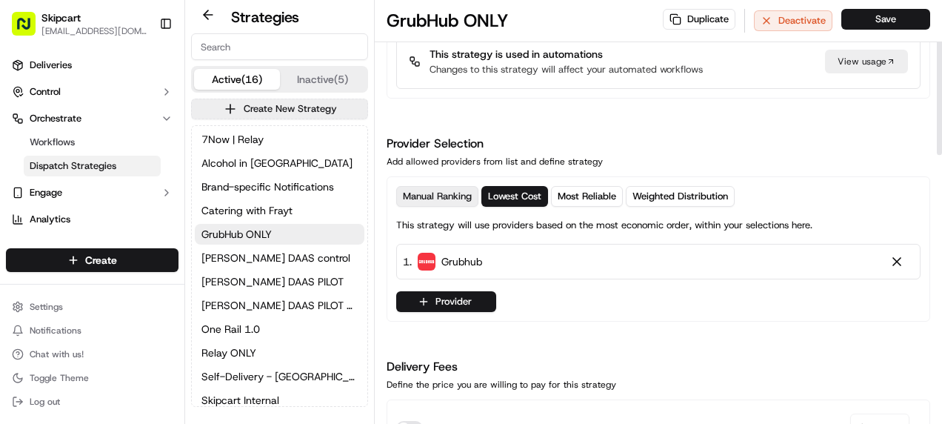
click at [415, 190] on span "Manual Ranking" at bounding box center [437, 196] width 69 height 13
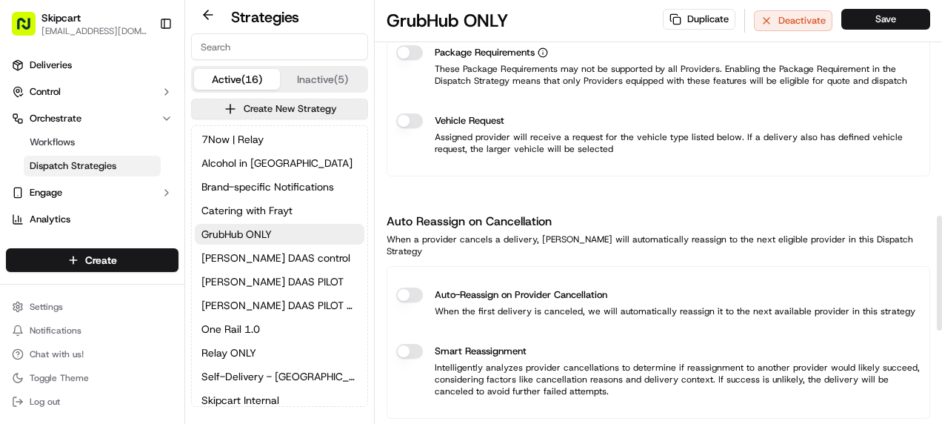
scroll to position [814, 0]
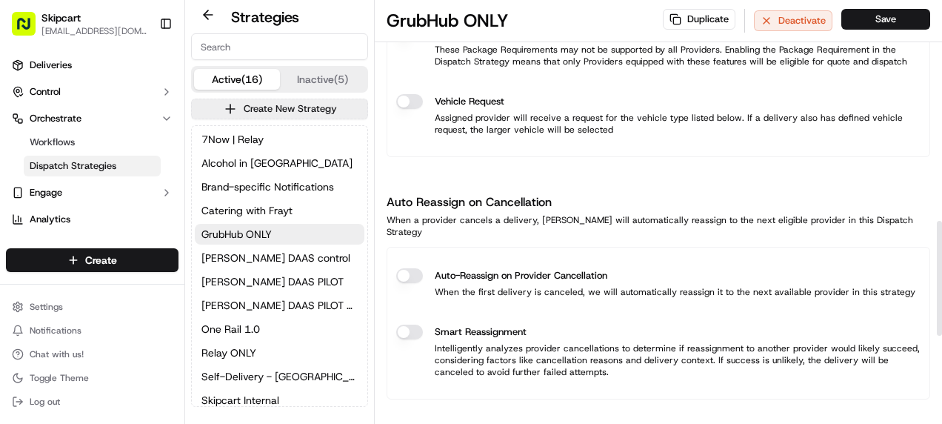
click at [530, 199] on h1 "Auto Reassign on Cancellation" at bounding box center [657, 202] width 543 height 18
drag, startPoint x: 530, startPoint y: 199, endPoint x: 521, endPoint y: 201, distance: 9.2
click at [521, 201] on h1 "Auto Reassign on Cancellation" at bounding box center [657, 202] width 543 height 18
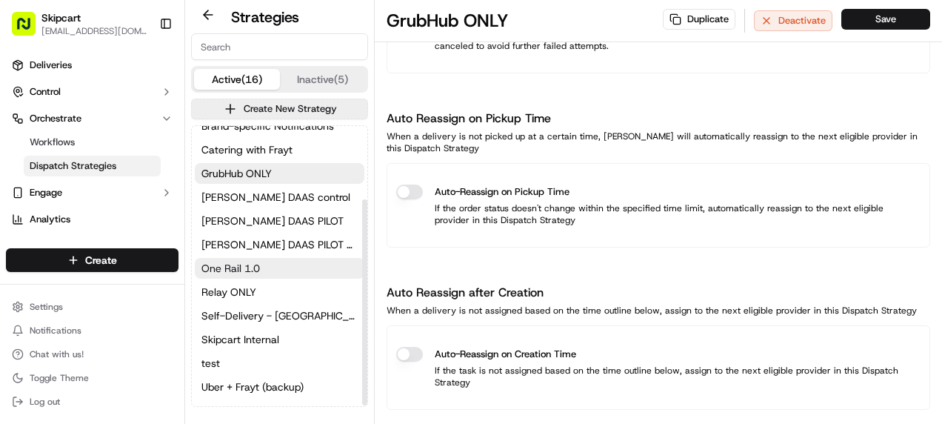
scroll to position [101, 0]
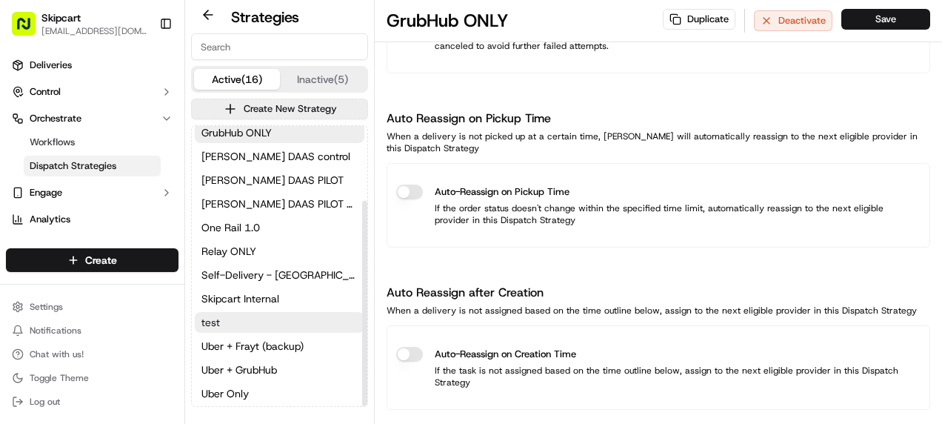
click at [215, 317] on span "test" at bounding box center [210, 322] width 19 height 15
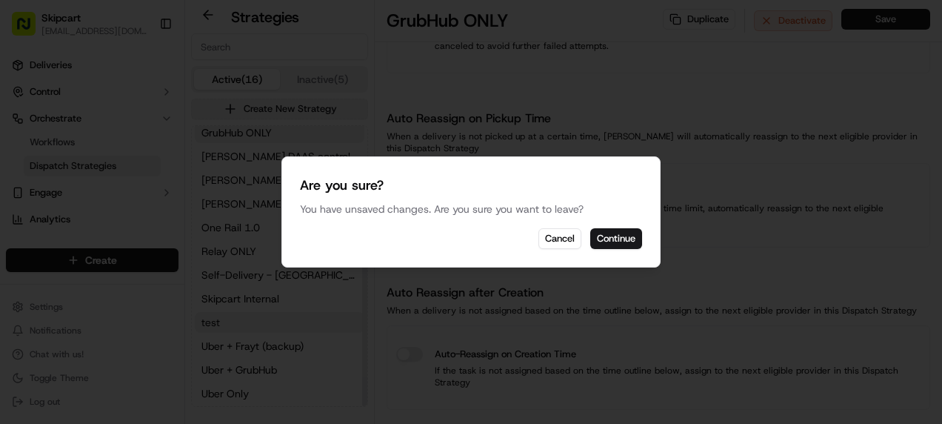
click at [215, 317] on div at bounding box center [471, 212] width 942 height 424
click at [618, 238] on button "Continue" at bounding box center [616, 238] width 52 height 21
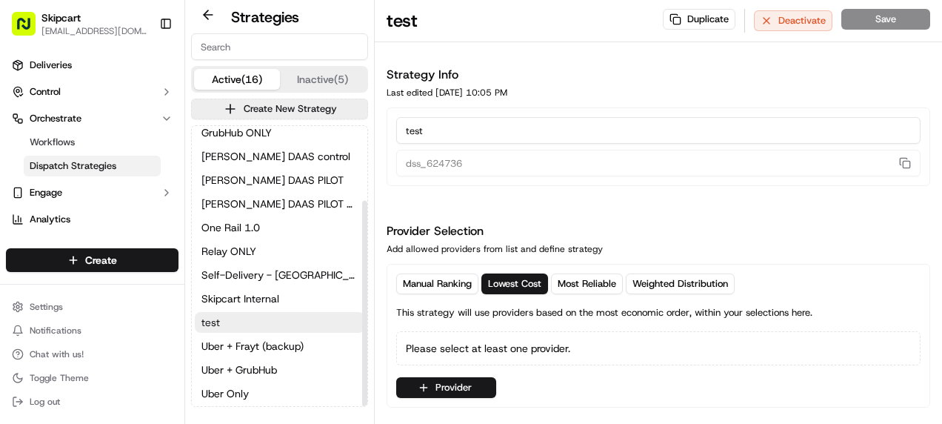
click at [213, 318] on span "test" at bounding box center [210, 322] width 19 height 15
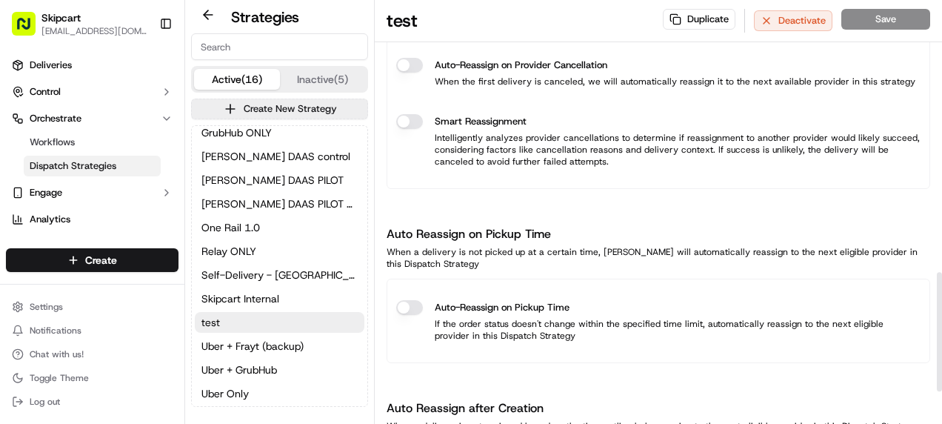
scroll to position [1078, 0]
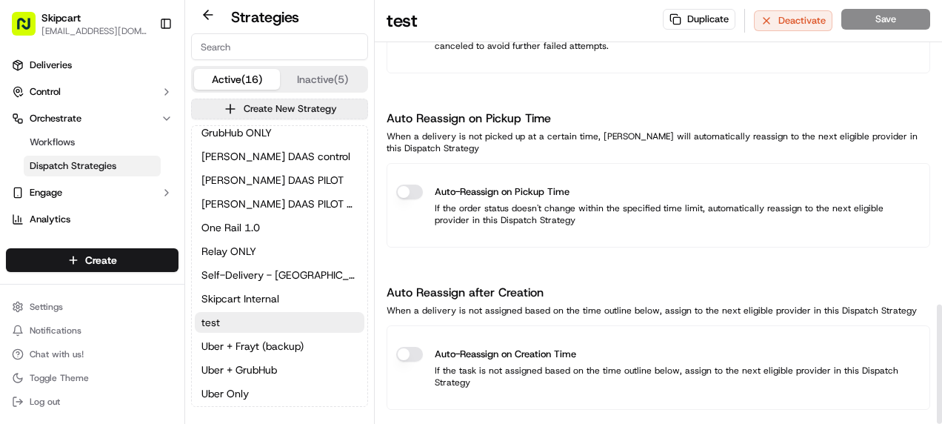
click at [413, 347] on button "Auto-Reassign on Creation Time" at bounding box center [409, 354] width 27 height 15
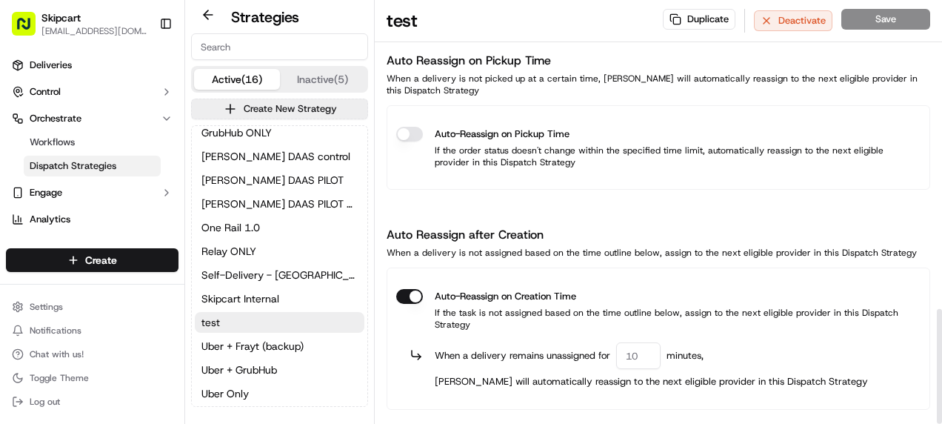
click at [406, 289] on button "Auto-Reassign on Creation Time" at bounding box center [409, 296] width 27 height 15
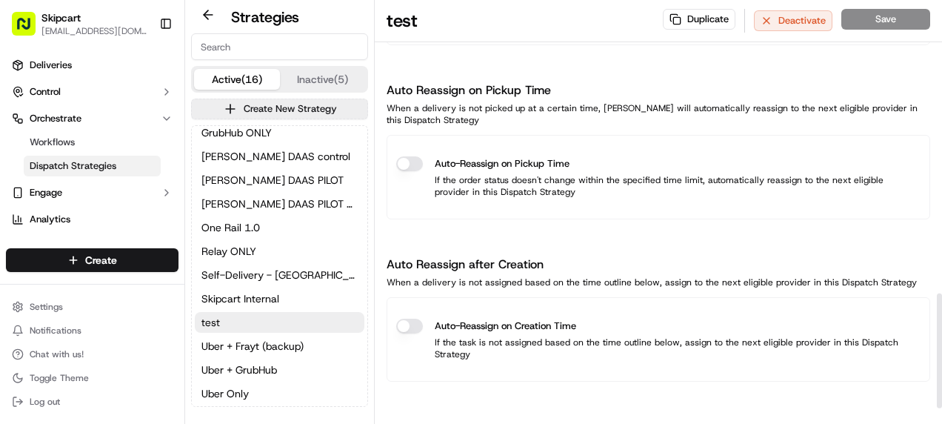
scroll to position [1078, 0]
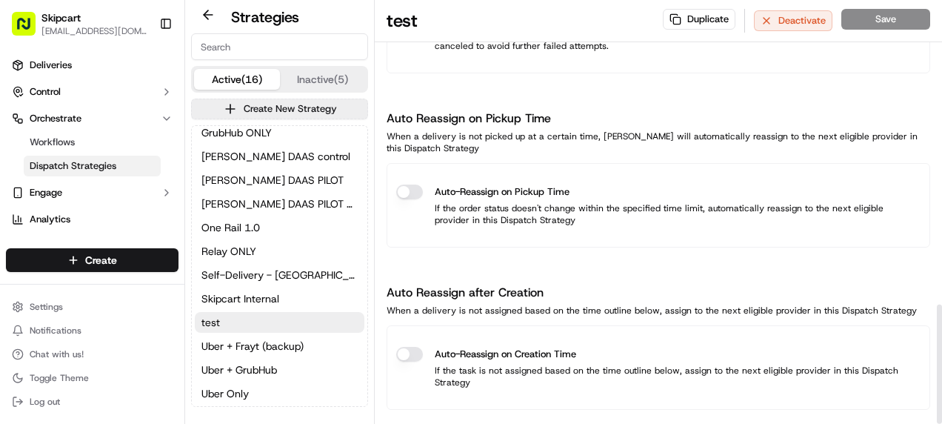
click at [409, 184] on button "Auto-Reassign on Pickup Time" at bounding box center [409, 191] width 27 height 15
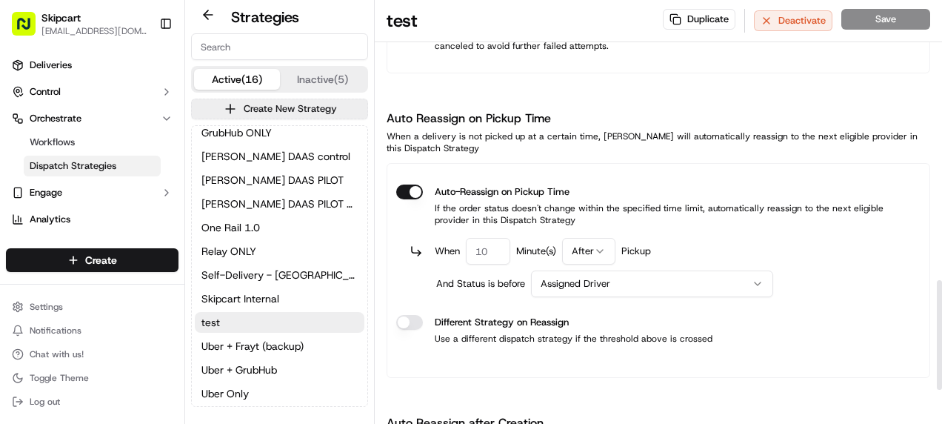
click at [412, 315] on button "Different Strategy on Reassign" at bounding box center [409, 322] width 27 height 15
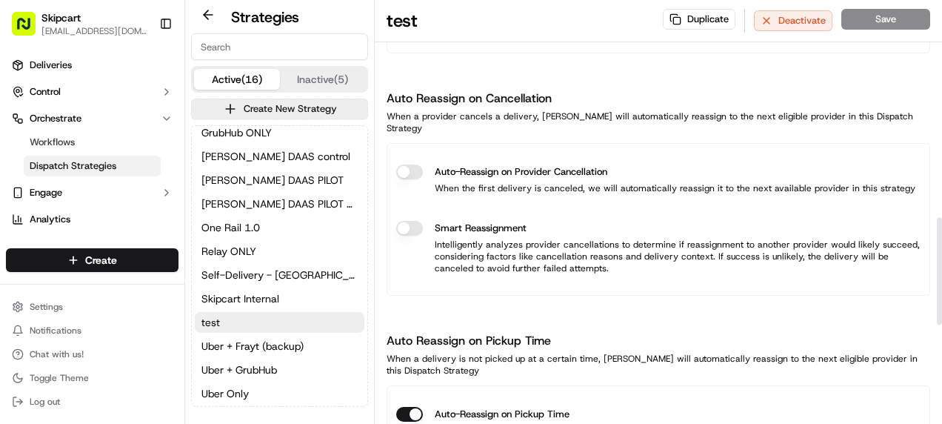
click at [412, 164] on button "Auto-Reassign on Provider Cancellation" at bounding box center [409, 171] width 27 height 15
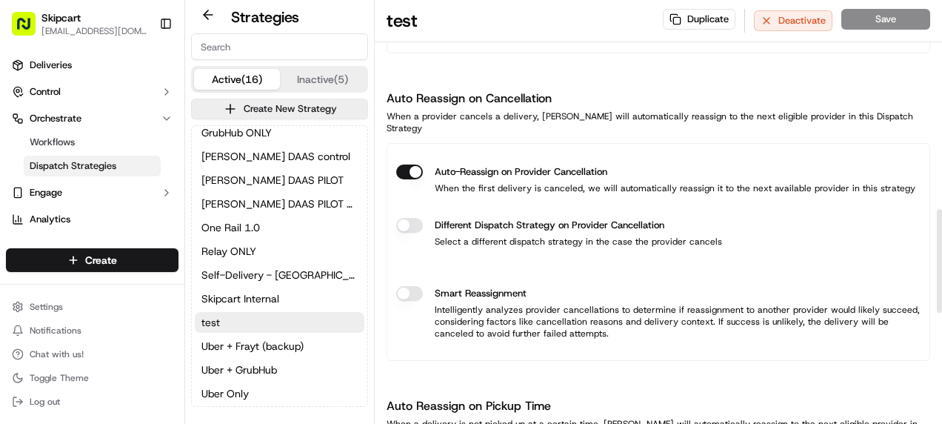
click at [413, 218] on button "Different Dispatch Strategy on Provider Cancellation" at bounding box center [409, 225] width 27 height 15
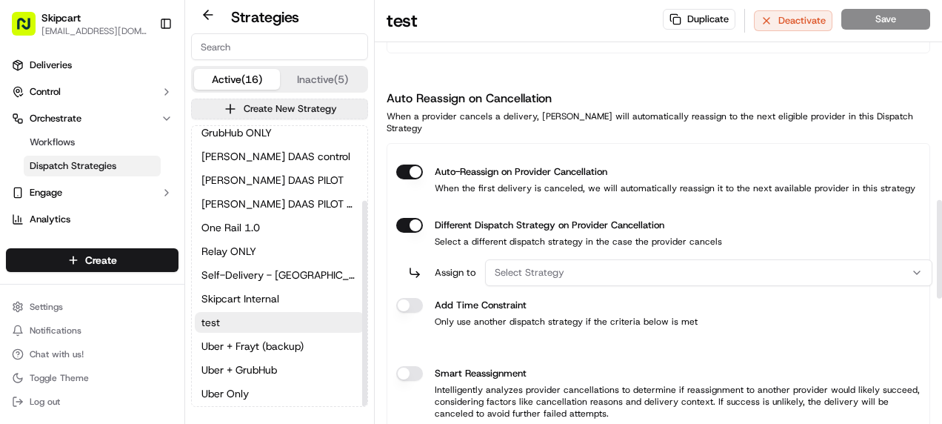
click at [418, 298] on button "Different Dispatch Strategy on Provider Cancellation" at bounding box center [409, 305] width 27 height 15
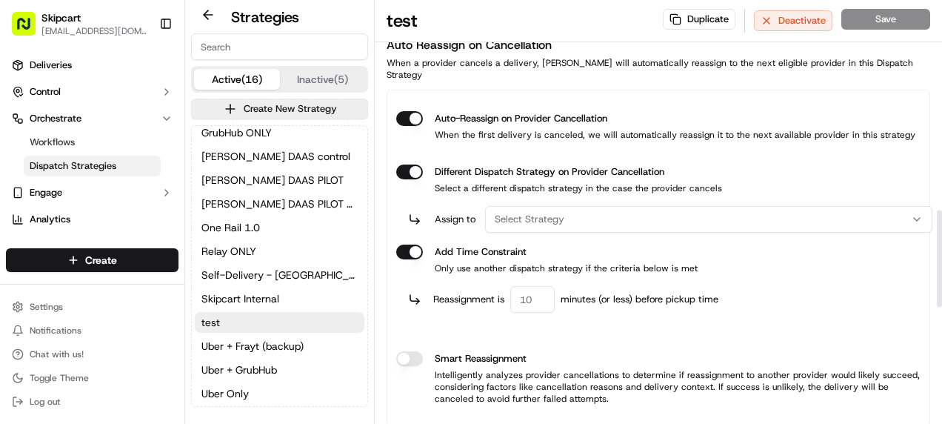
scroll to position [930, 0]
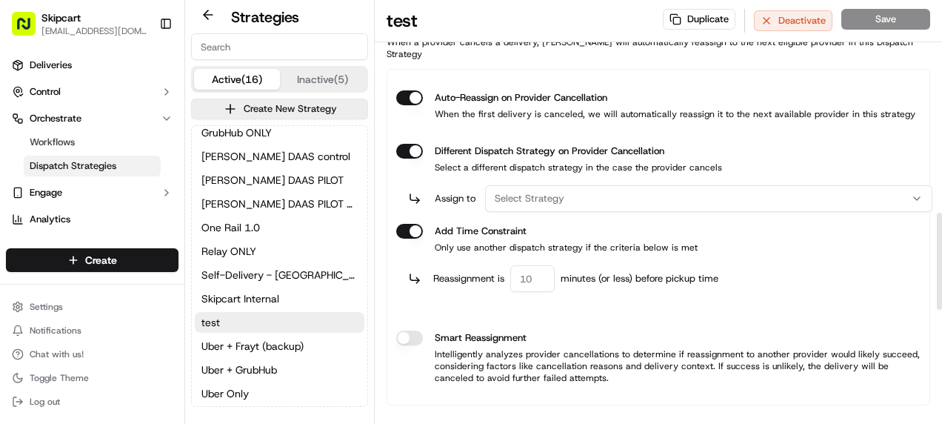
click at [415, 330] on button "Smart Reassignment" at bounding box center [409, 337] width 27 height 15
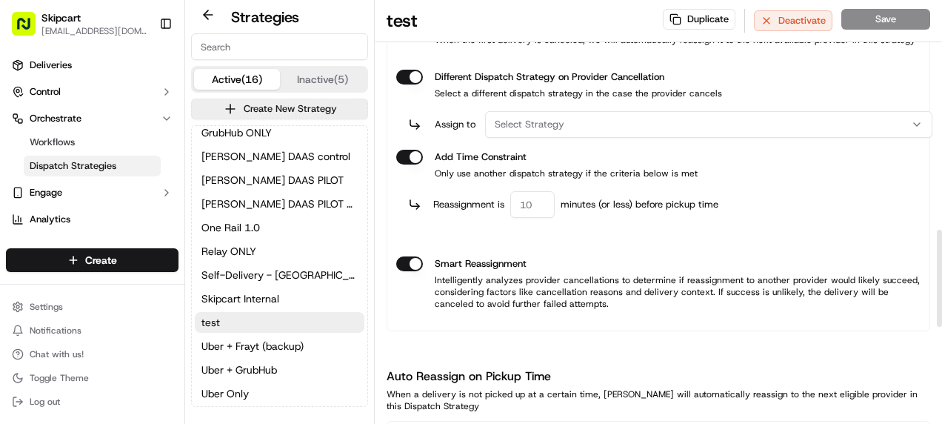
click at [408, 256] on button "Smart Reassignment" at bounding box center [409, 263] width 27 height 15
click at [409, 150] on button "Different Dispatch Strategy on Provider Cancellation" at bounding box center [409, 157] width 27 height 15
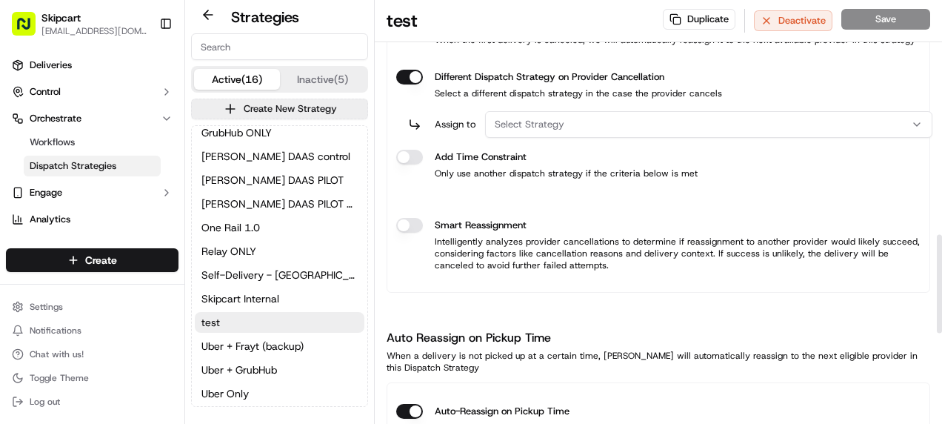
click at [410, 70] on button "Different Dispatch Strategy on Provider Cancellation" at bounding box center [409, 77] width 27 height 15
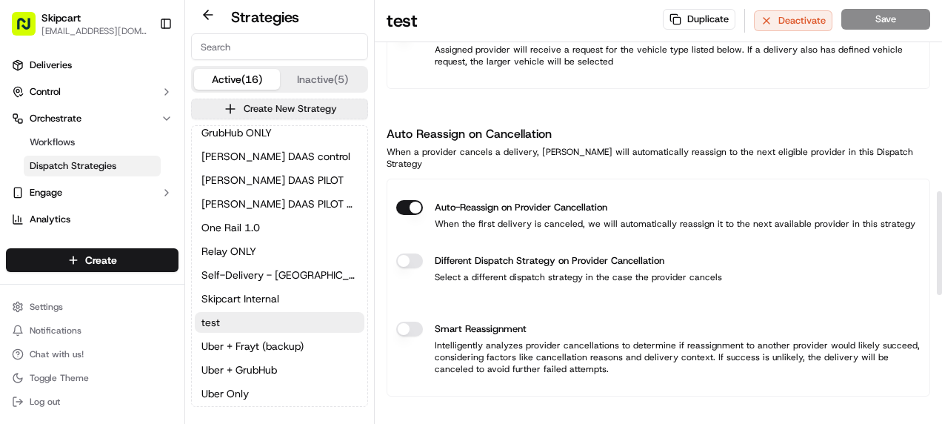
scroll to position [782, 0]
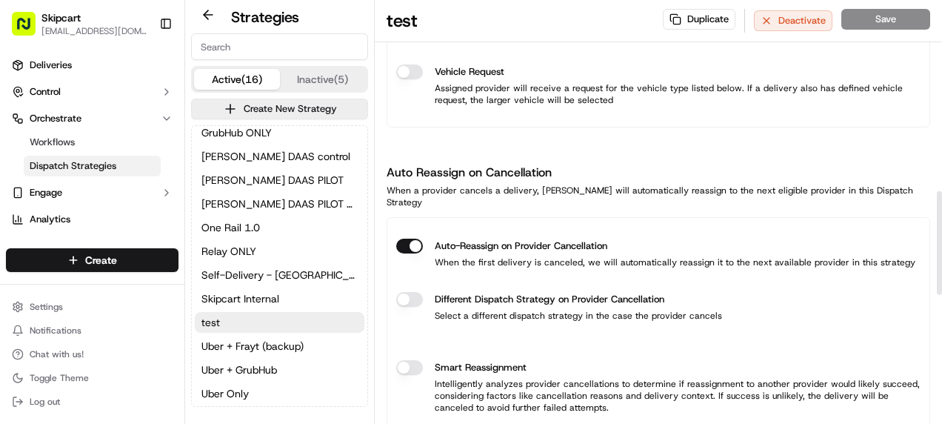
click at [406, 238] on button "Auto-Reassign on Provider Cancellation" at bounding box center [409, 245] width 27 height 15
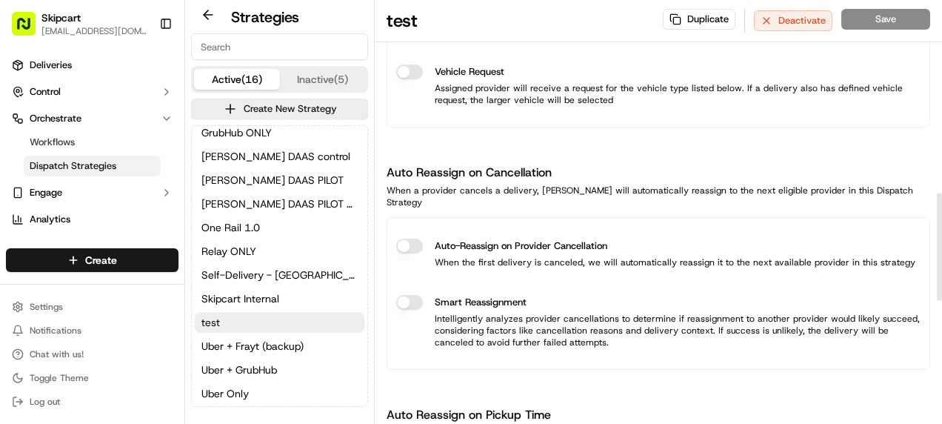
scroll to position [634, 0]
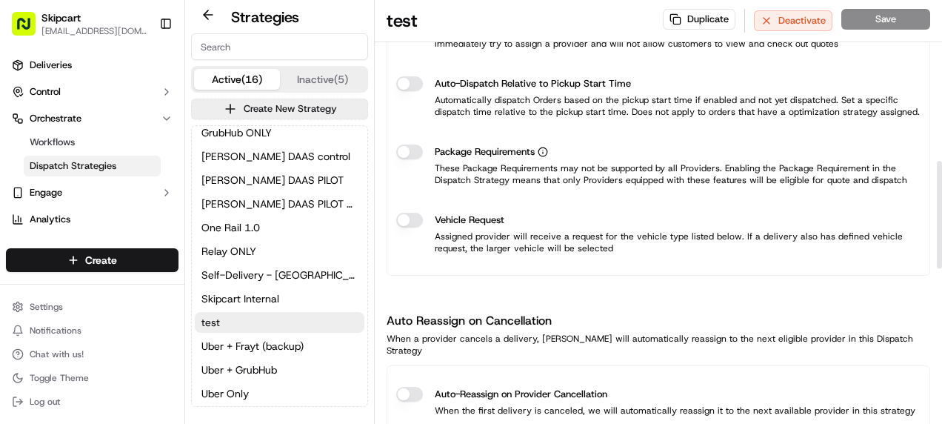
click at [412, 221] on button "Vehicle Request" at bounding box center [409, 219] width 27 height 15
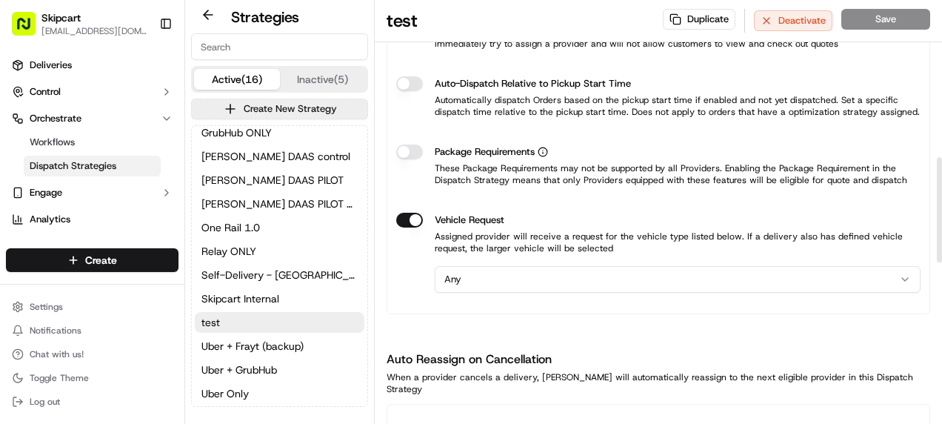
click at [480, 284] on html "Skipcart [EMAIL_ADDRESS][DOMAIN_NAME] Toggle Sidebar Deliveries Control Orchest…" at bounding box center [471, 212] width 942 height 424
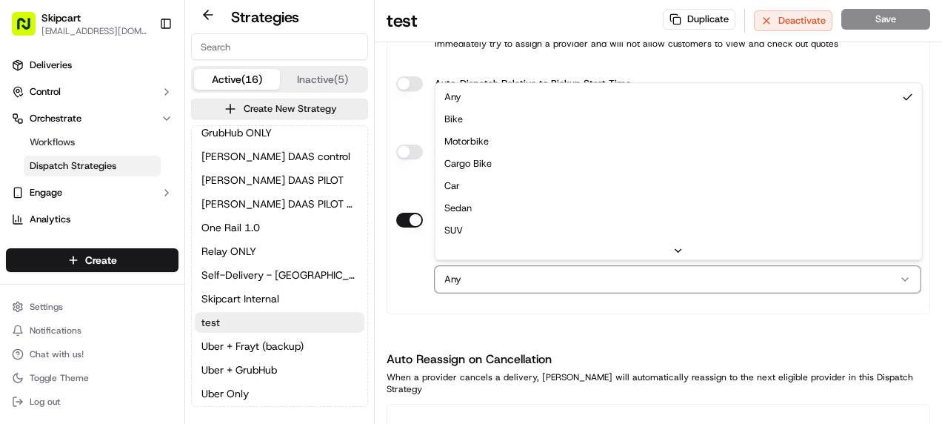
click at [434, 314] on html "Skipcart [EMAIL_ADDRESS][DOMAIN_NAME] Toggle Sidebar Deliveries Control Orchest…" at bounding box center [471, 212] width 942 height 424
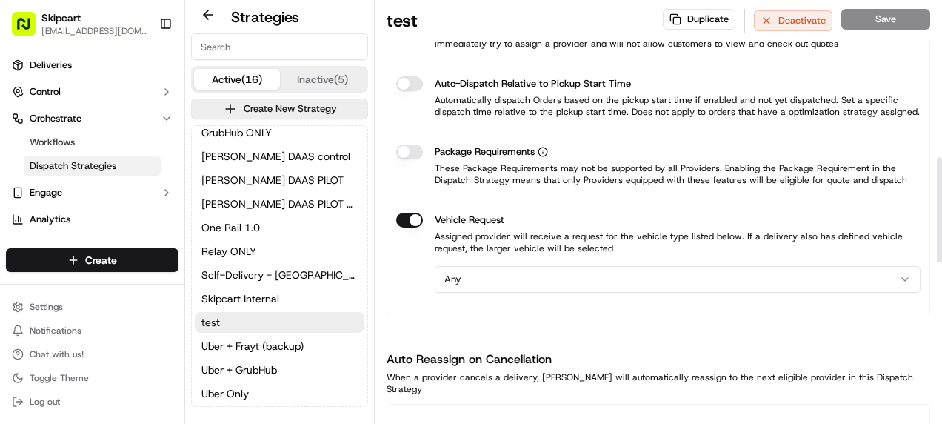
click at [412, 218] on button "Vehicle Request" at bounding box center [409, 219] width 27 height 15
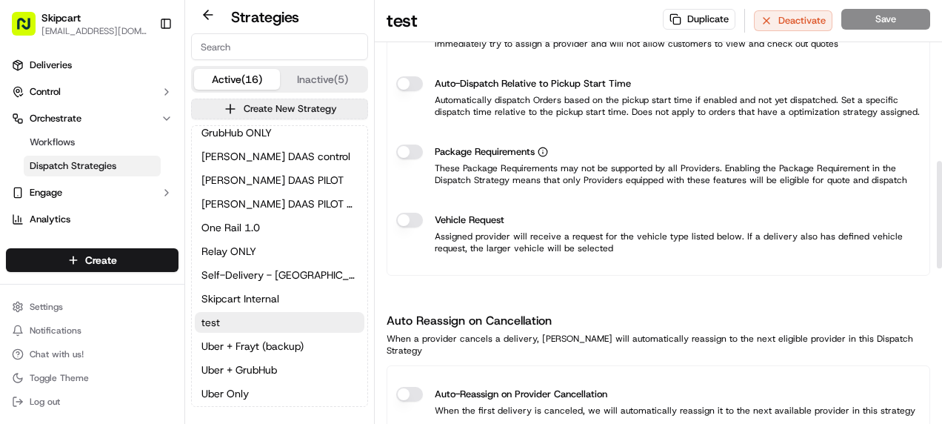
click at [408, 145] on button "Package Requirements" at bounding box center [409, 151] width 27 height 15
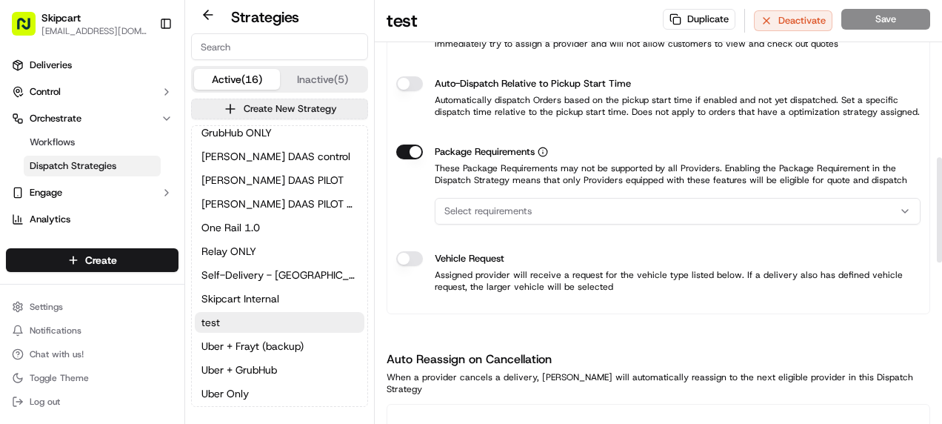
click at [583, 204] on div "Select requirements" at bounding box center [677, 210] width 478 height 13
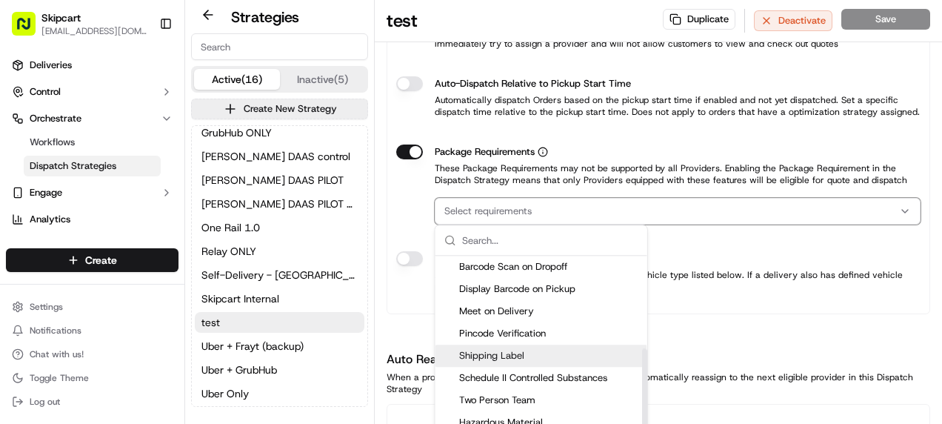
scroll to position [259, 0]
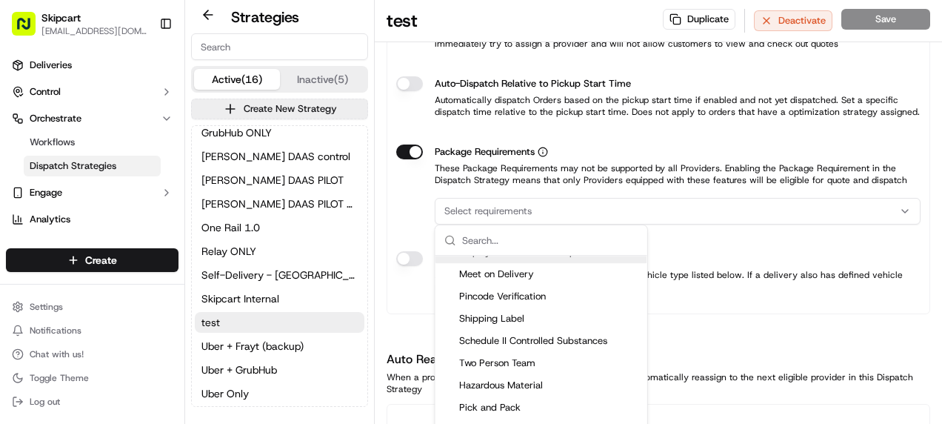
click at [404, 151] on html "Skipcart [EMAIL_ADDRESS][DOMAIN_NAME] Toggle Sidebar Deliveries Control Orchest…" at bounding box center [471, 212] width 942 height 424
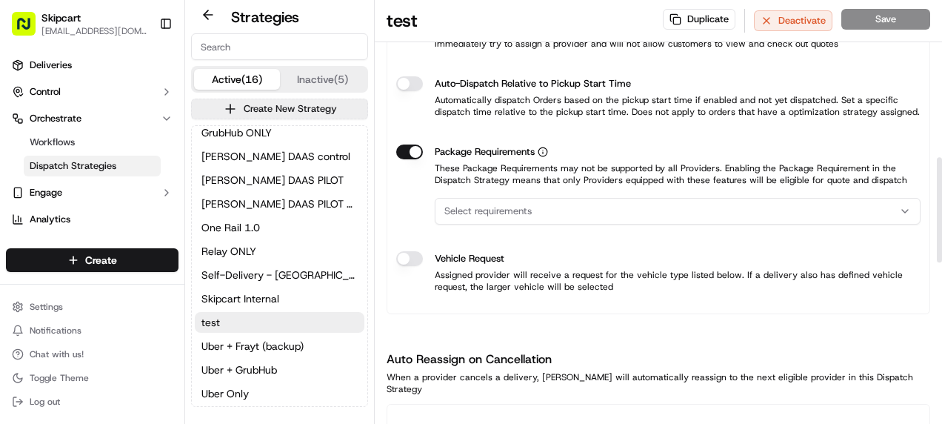
click at [407, 144] on button "Package Requirements" at bounding box center [409, 151] width 27 height 15
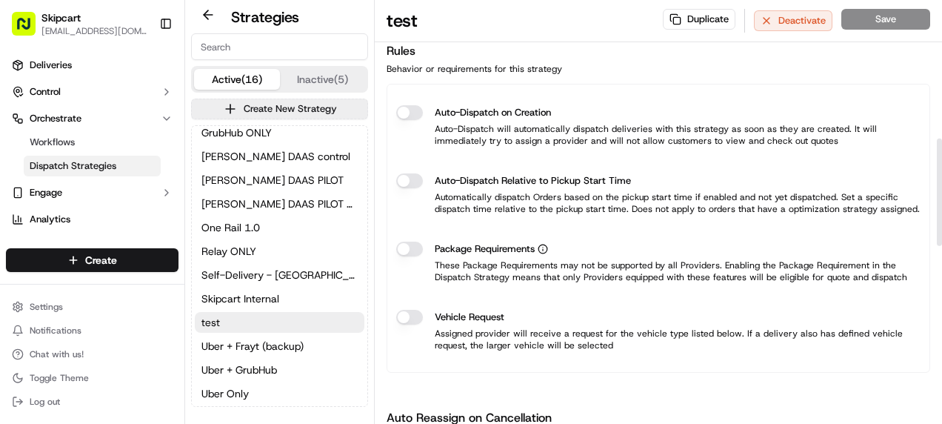
scroll to position [486, 0]
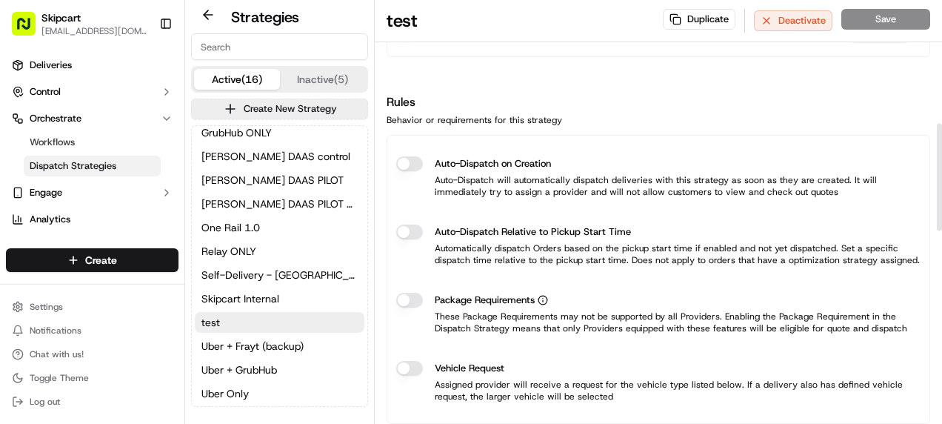
click at [411, 236] on div "Auto-Dispatch Relative to Pickup Start Time Automatically dispatch Orders based…" at bounding box center [658, 244] width 524 height 65
click at [413, 227] on button "Auto-Dispatch Relative to Pickup Start Time" at bounding box center [409, 231] width 27 height 15
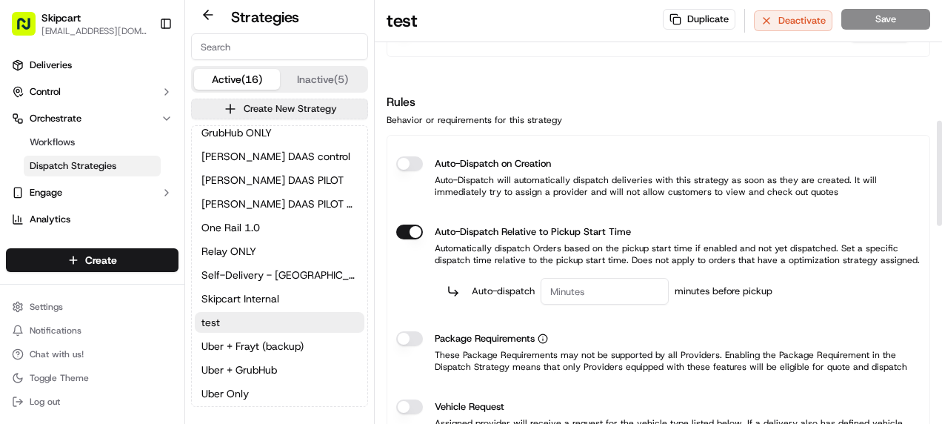
click at [417, 157] on button "Auto-Dispatch on Creation" at bounding box center [409, 163] width 27 height 15
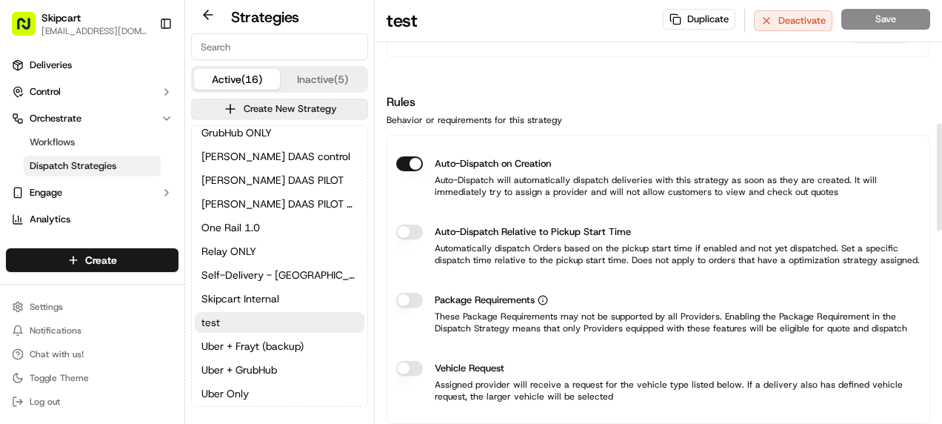
click at [417, 157] on button "Auto-Dispatch on Creation" at bounding box center [409, 163] width 27 height 15
click at [412, 228] on button "Auto-Dispatch Relative to Pickup Start Time" at bounding box center [409, 231] width 27 height 15
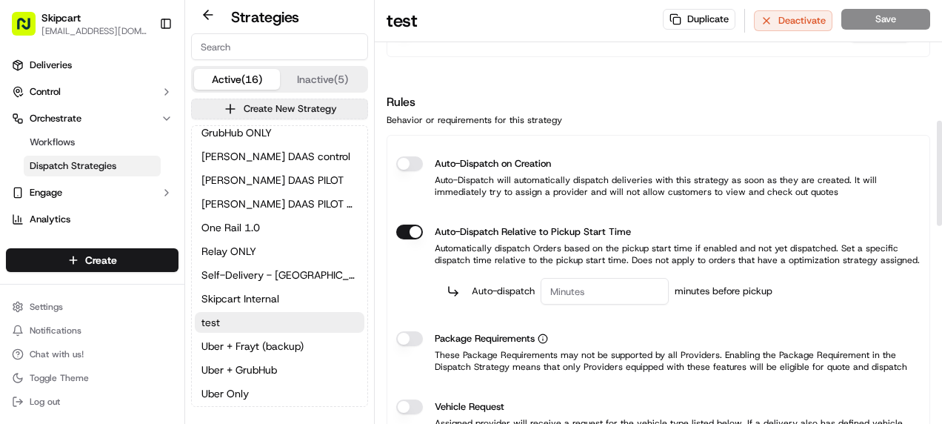
click at [408, 226] on button "Auto-Dispatch Relative to Pickup Start Time" at bounding box center [409, 231] width 27 height 15
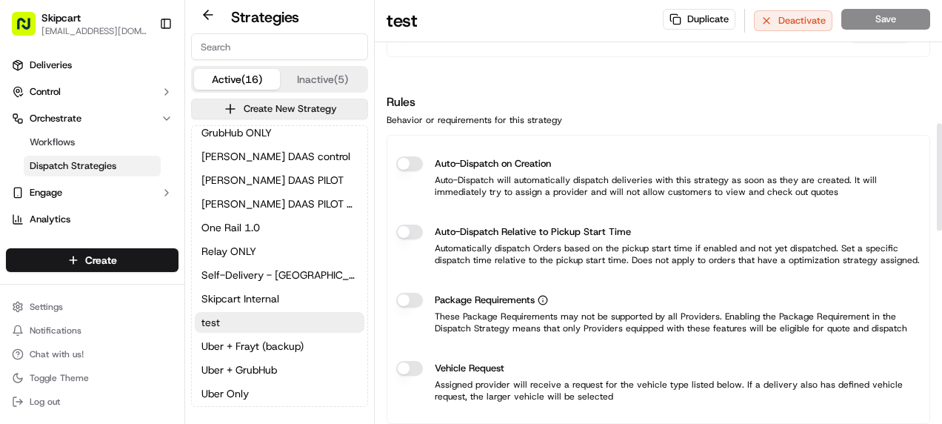
click at [408, 226] on button "Auto-Dispatch Relative to Pickup Start Time" at bounding box center [409, 231] width 27 height 15
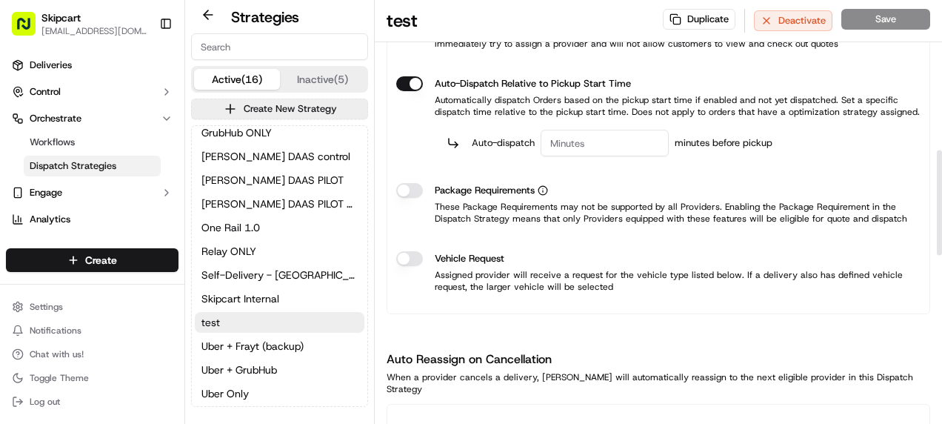
scroll to position [634, 0]
click at [404, 80] on button "Auto-Dispatch Relative to Pickup Start Time" at bounding box center [409, 83] width 27 height 15
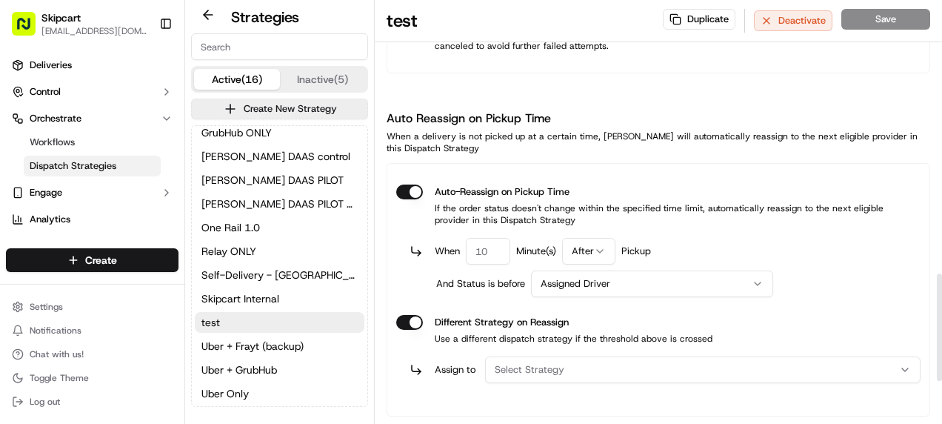
scroll to position [1247, 0]
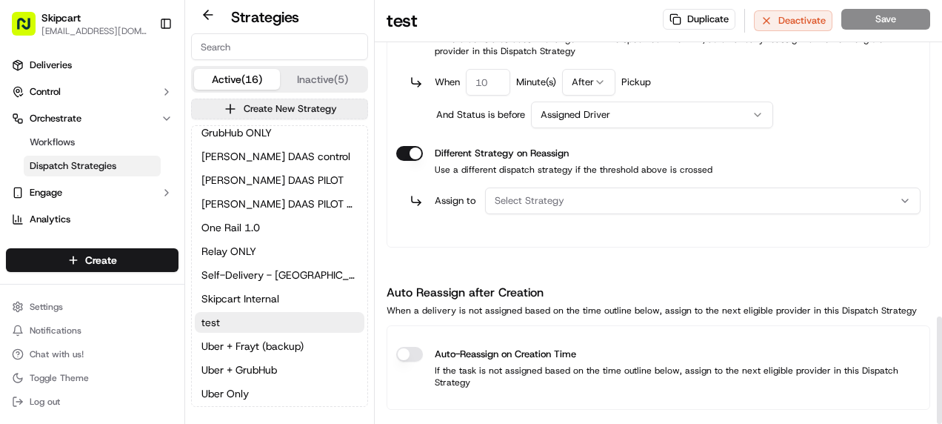
click at [407, 347] on button "Auto-Reassign on Creation Time" at bounding box center [409, 354] width 27 height 15
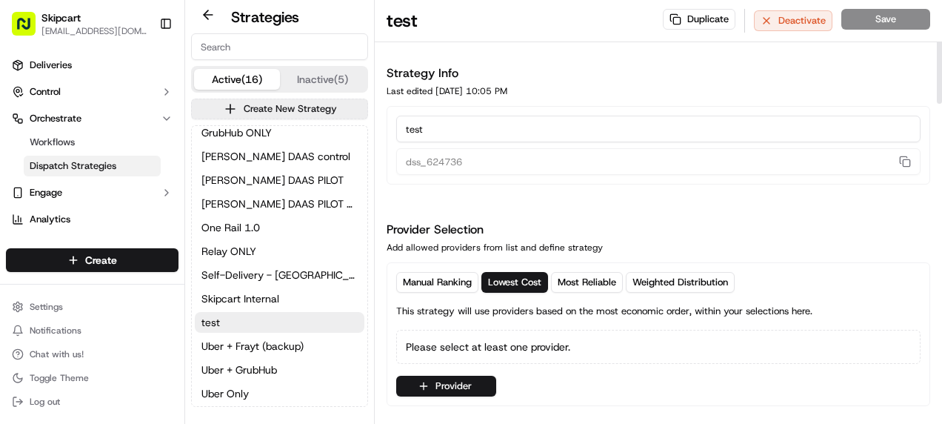
scroll to position [0, 0]
click at [640, 132] on input "test" at bounding box center [658, 130] width 524 height 27
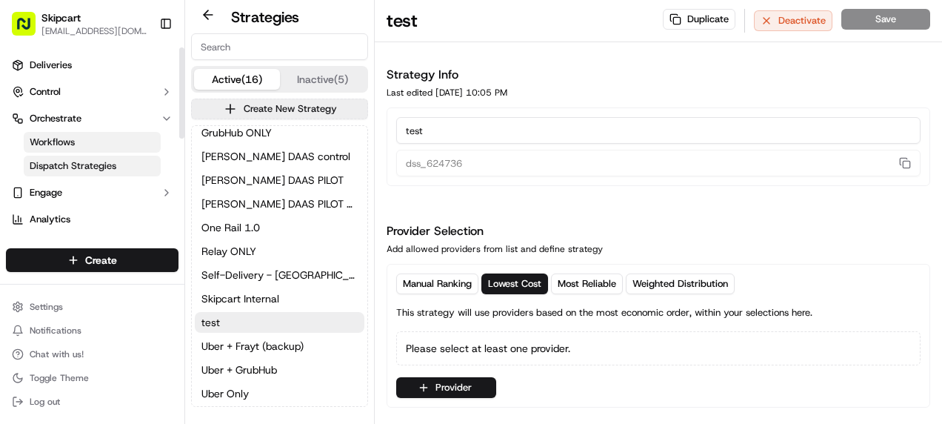
click at [92, 146] on link "Workflows" at bounding box center [92, 142] width 137 height 21
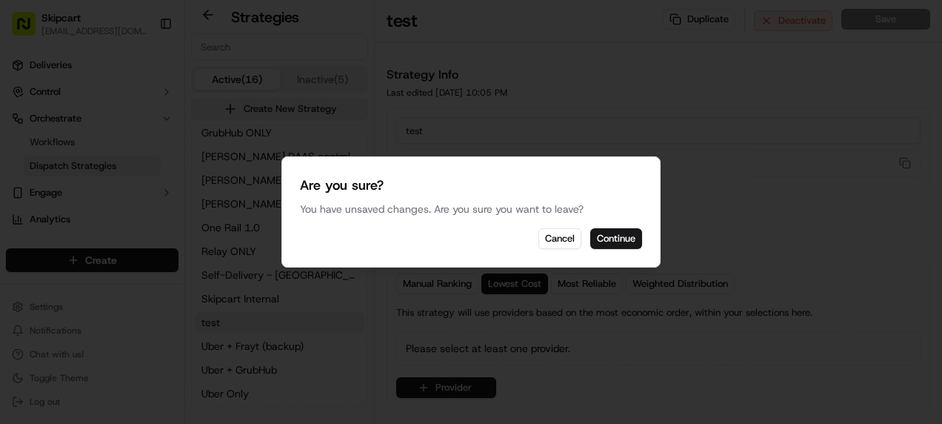
click at [642, 235] on div "Are you sure? You have unsaved changes. Are you sure you want to leave? Cancel …" at bounding box center [470, 211] width 379 height 111
click at [632, 241] on button "Continue" at bounding box center [616, 238] width 52 height 21
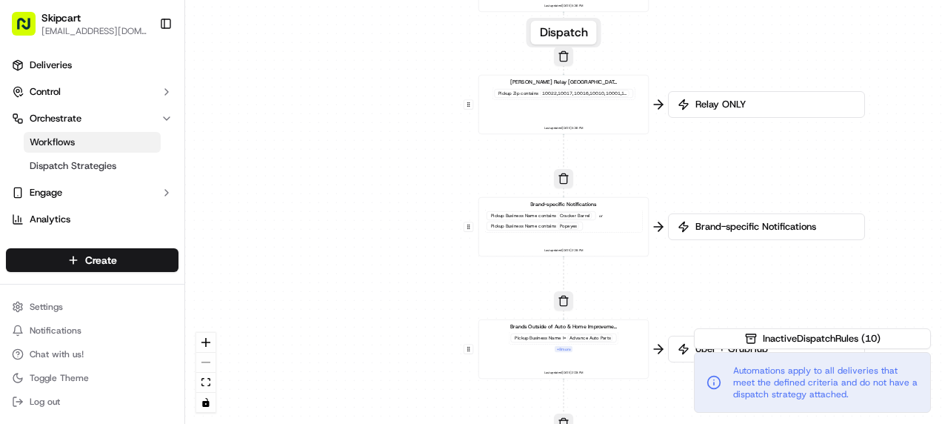
click at [714, 384] on icon at bounding box center [714, 383] width 0 height 2
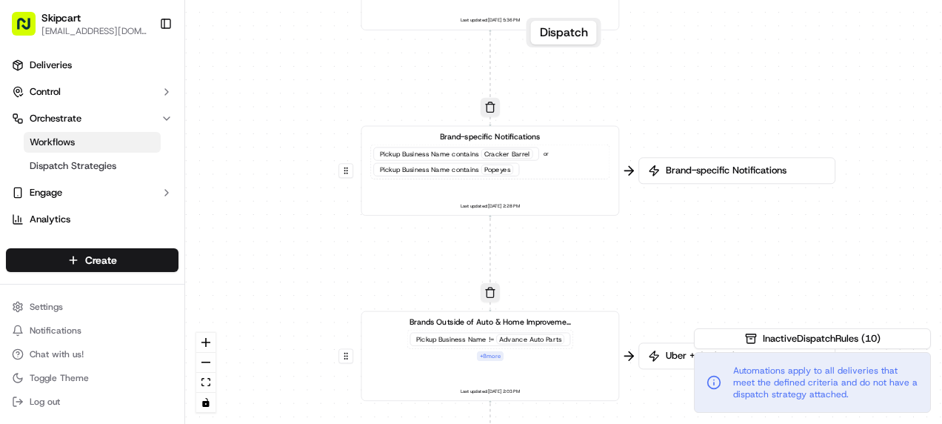
drag, startPoint x: 416, startPoint y: 273, endPoint x: 258, endPoint y: 258, distance: 158.4
click at [258, 258] on div "0 0 0 0 0 0 Order / Delivery Received Hell's Kitchen Relay Test Pickup Zip cont…" at bounding box center [563, 212] width 757 height 424
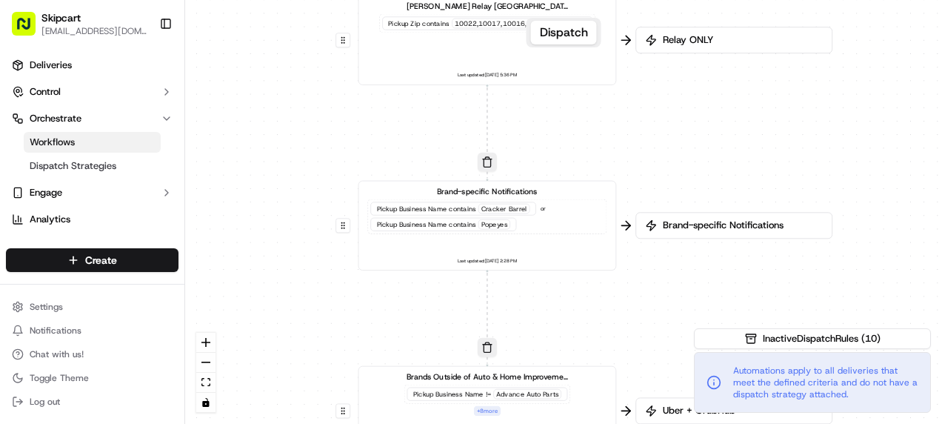
drag, startPoint x: 278, startPoint y: 151, endPoint x: 277, endPoint y: 206, distance: 54.8
click at [277, 206] on div "0 0 0 0 0 0 Order / Delivery Received Hell's Kitchen Relay Test Pickup Zip cont…" at bounding box center [563, 212] width 757 height 424
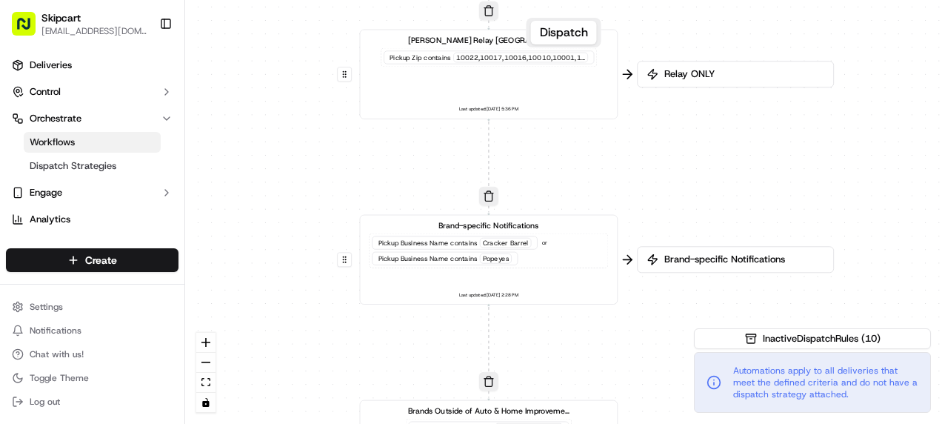
drag, startPoint x: 271, startPoint y: 152, endPoint x: 272, endPoint y: 186, distance: 34.1
click at [272, 186] on div "0 0 0 0 0 0 Order / Delivery Received Hell's Kitchen Relay Test Pickup Zip cont…" at bounding box center [563, 212] width 757 height 424
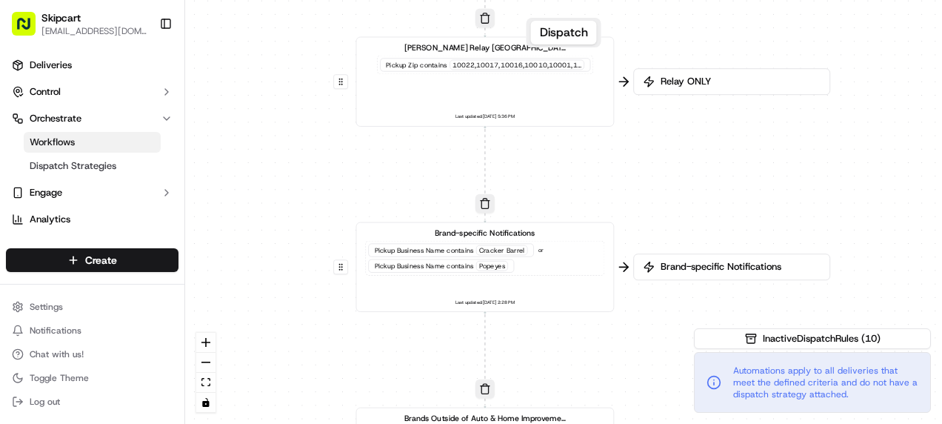
drag, startPoint x: 270, startPoint y: 117, endPoint x: 265, endPoint y: 124, distance: 8.6
click at [265, 124] on div "0 0 0 0 0 0 Order / Delivery Received Hell's Kitchen Relay Test Pickup Zip cont…" at bounding box center [563, 212] width 757 height 424
click at [67, 170] on span "Dispatch Strategies" at bounding box center [73, 165] width 87 height 13
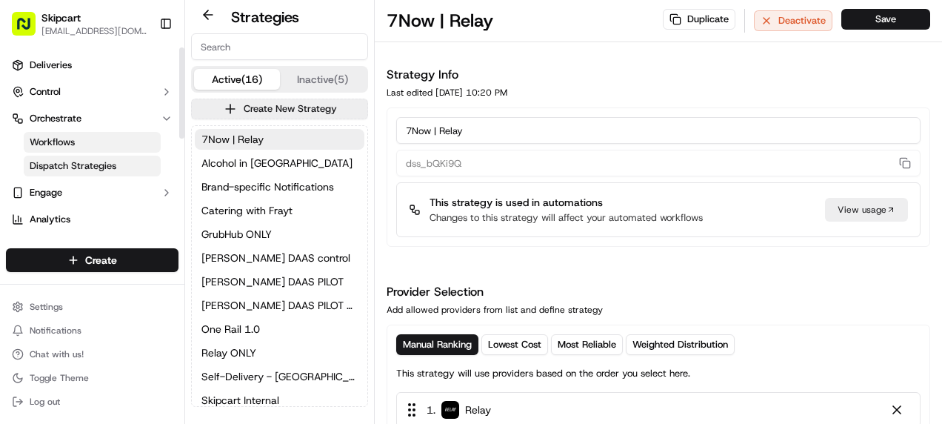
click at [62, 138] on span "Workflows" at bounding box center [52, 141] width 45 height 13
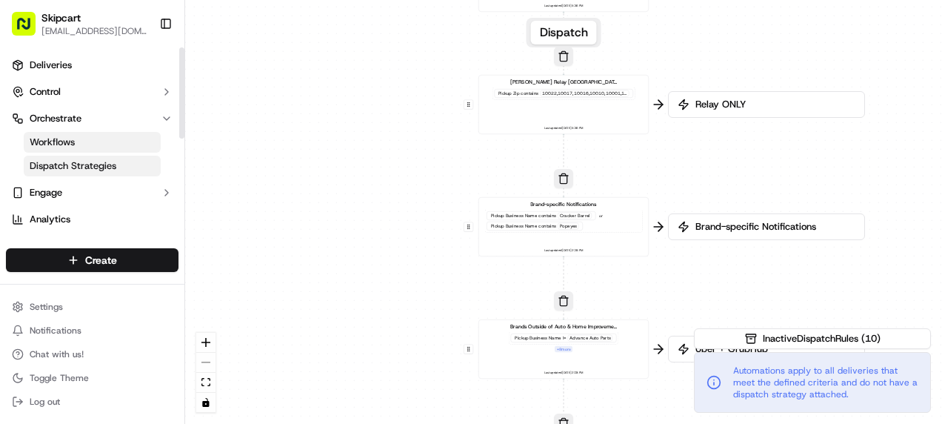
click at [55, 167] on span "Dispatch Strategies" at bounding box center [73, 165] width 87 height 13
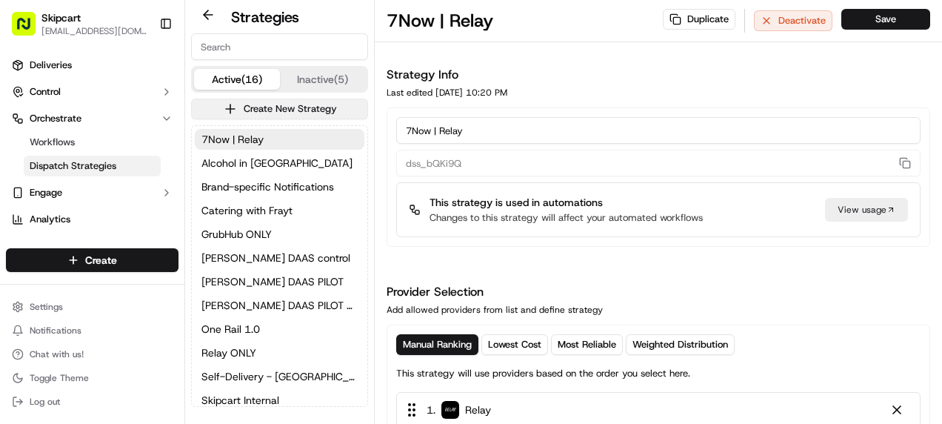
click at [257, 107] on button "Create New Strategy" at bounding box center [279, 108] width 177 height 21
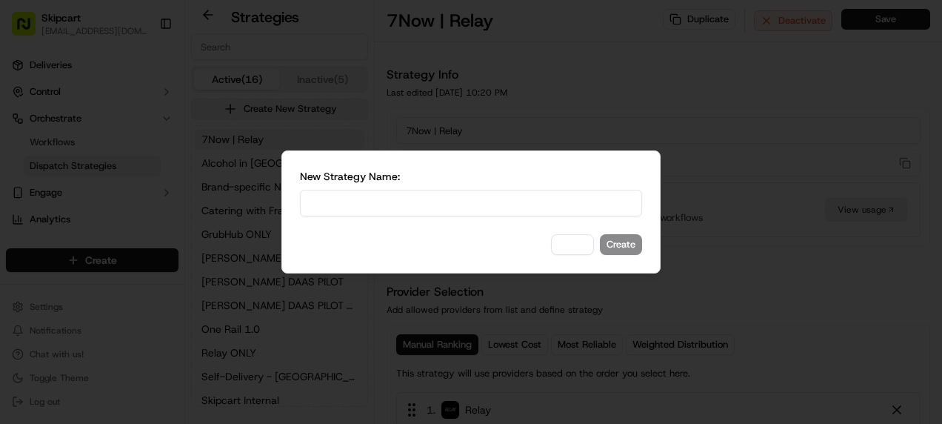
click at [344, 207] on input at bounding box center [471, 203] width 342 height 27
type input "test1"
click at [576, 247] on button "Cancel" at bounding box center [572, 244] width 43 height 21
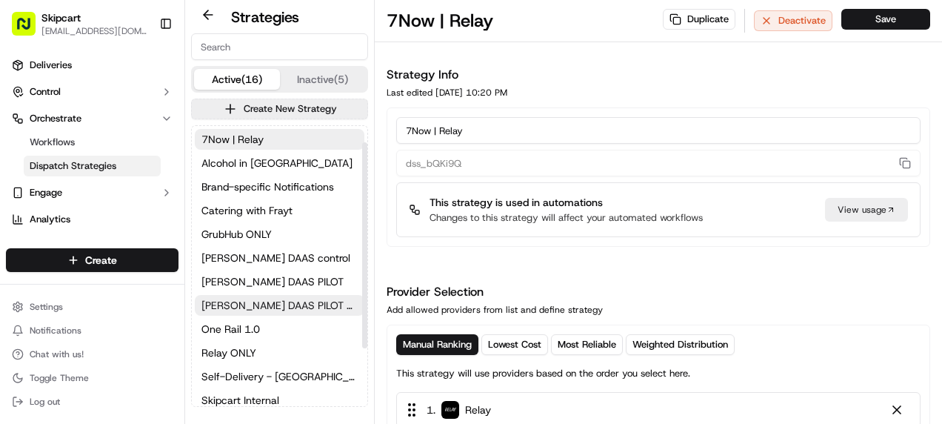
scroll to position [101, 0]
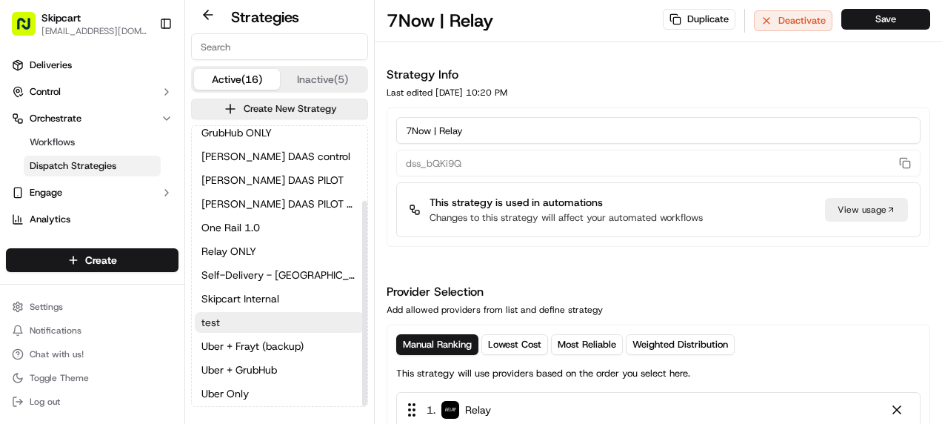
click at [221, 324] on button "test" at bounding box center [280, 322] width 170 height 21
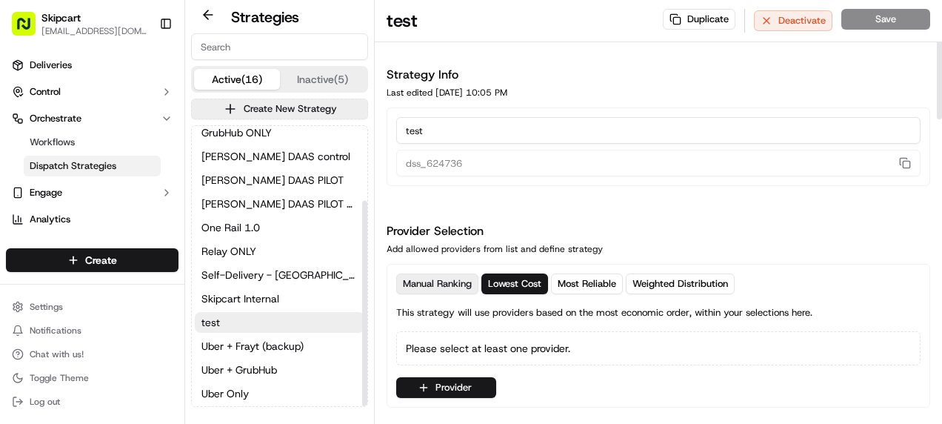
click at [454, 284] on span "Manual Ranking" at bounding box center [437, 283] width 69 height 13
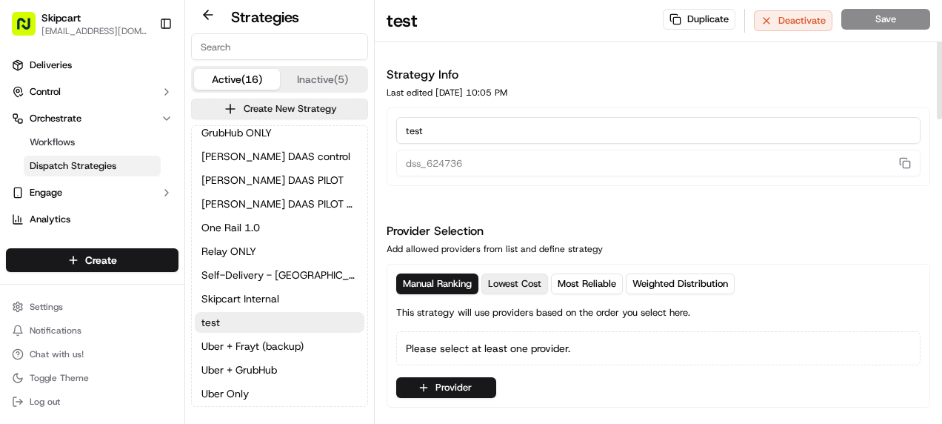
click at [503, 281] on span "Lowest Cost" at bounding box center [514, 283] width 53 height 13
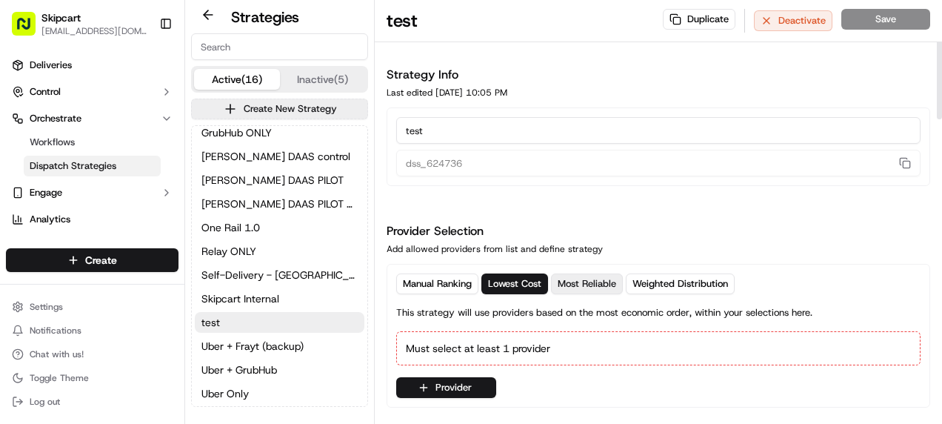
click at [601, 285] on span "Most Reliable" at bounding box center [587, 283] width 58 height 13
